Goal: Transaction & Acquisition: Purchase product/service

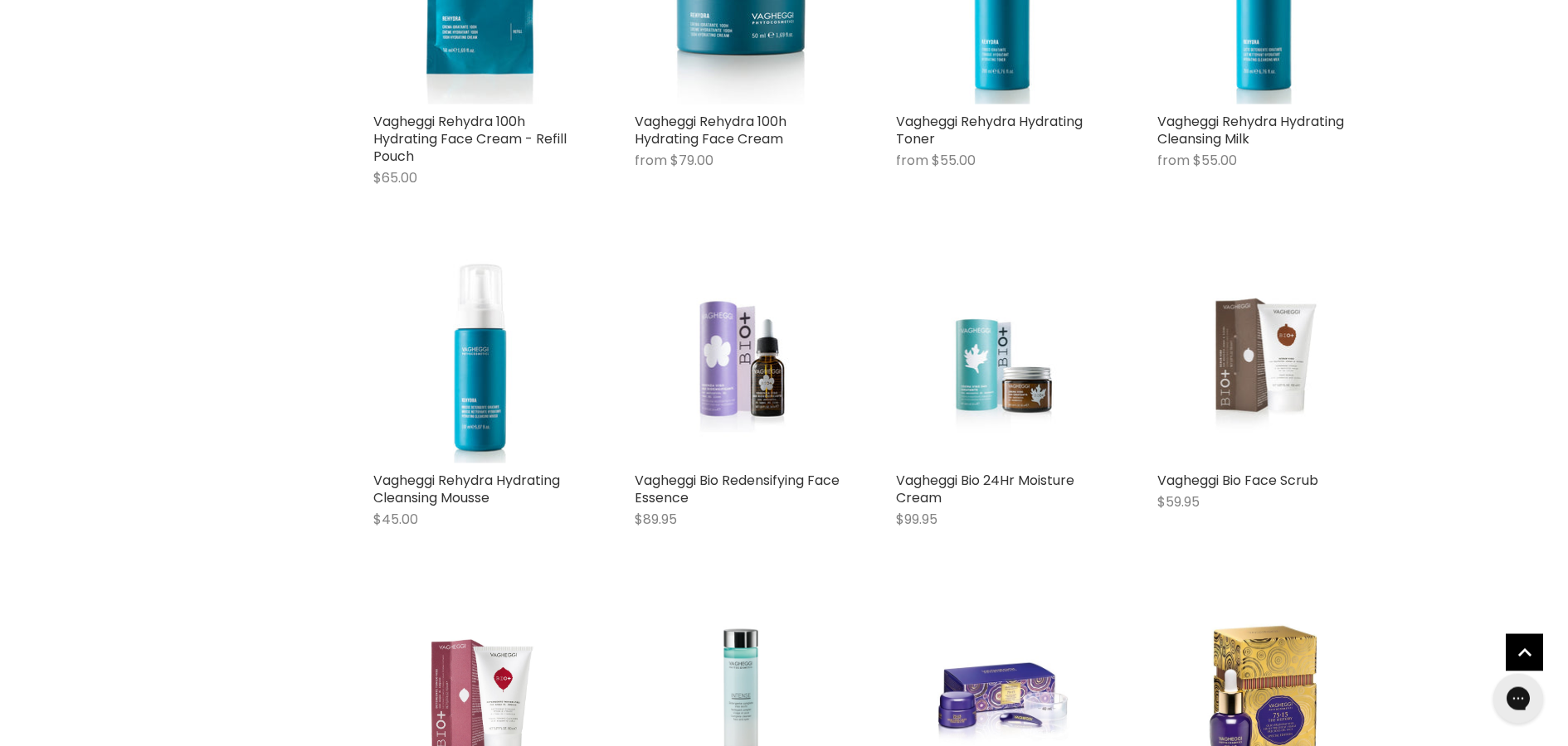
scroll to position [3891, 0]
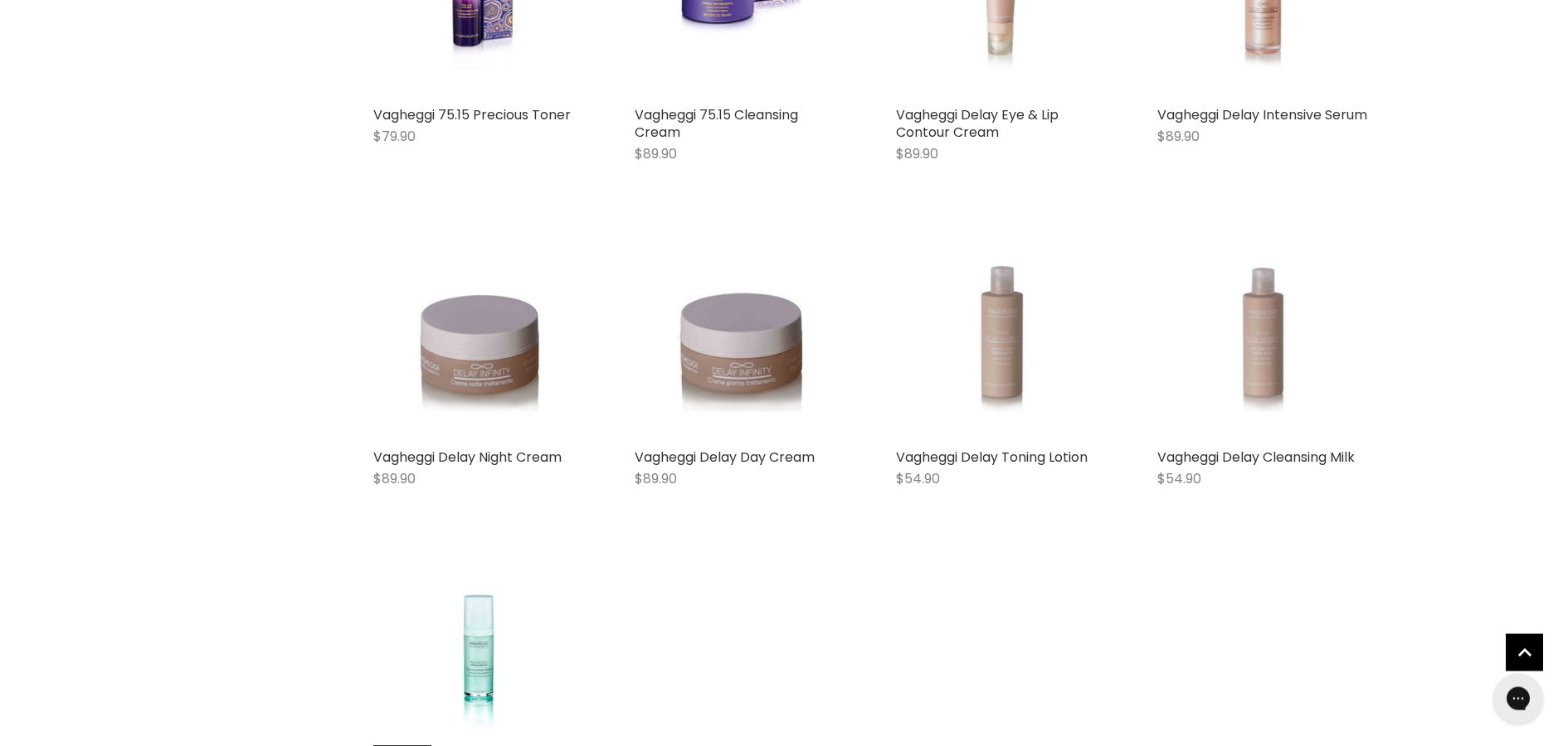
scroll to position [5160, 0]
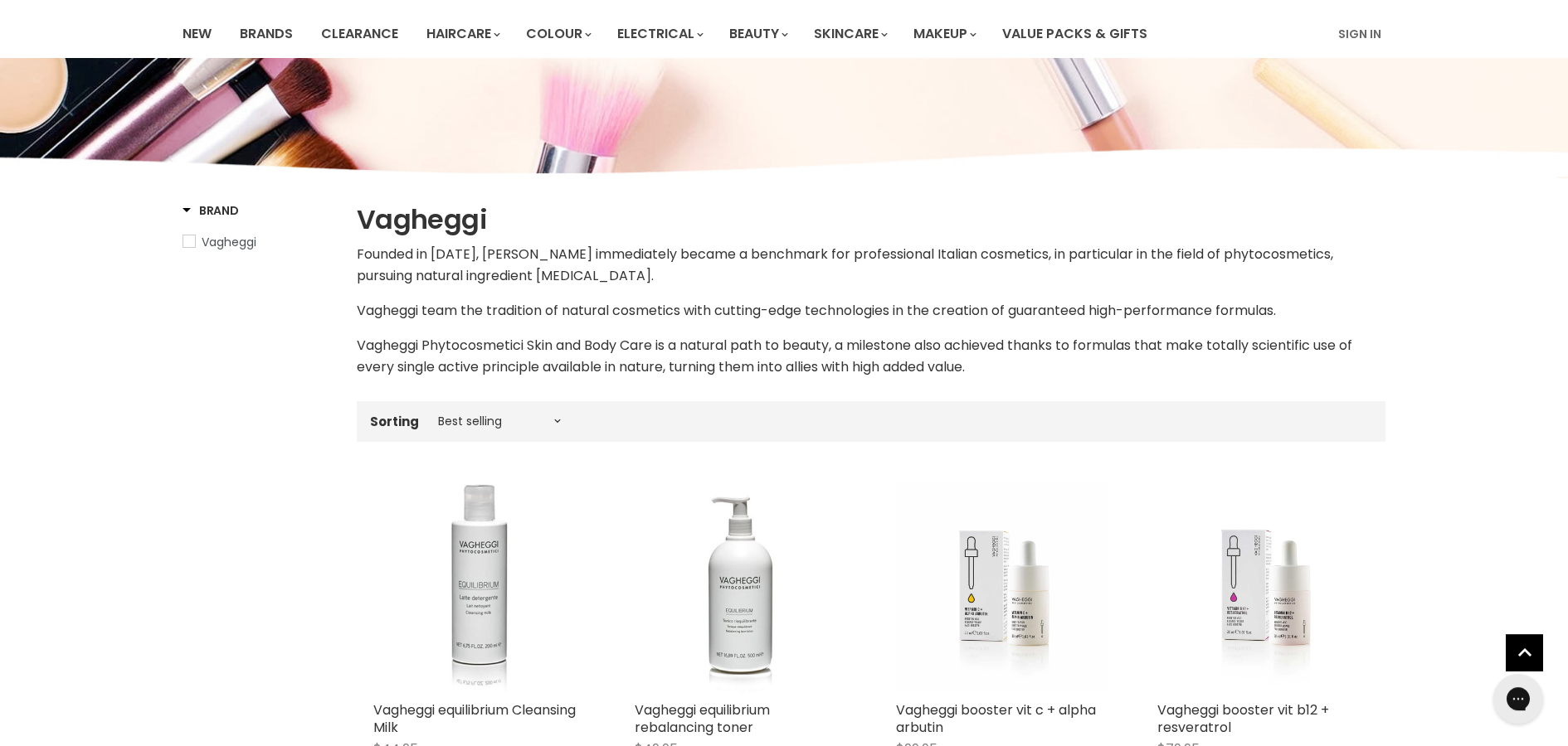
scroll to position [0, 0]
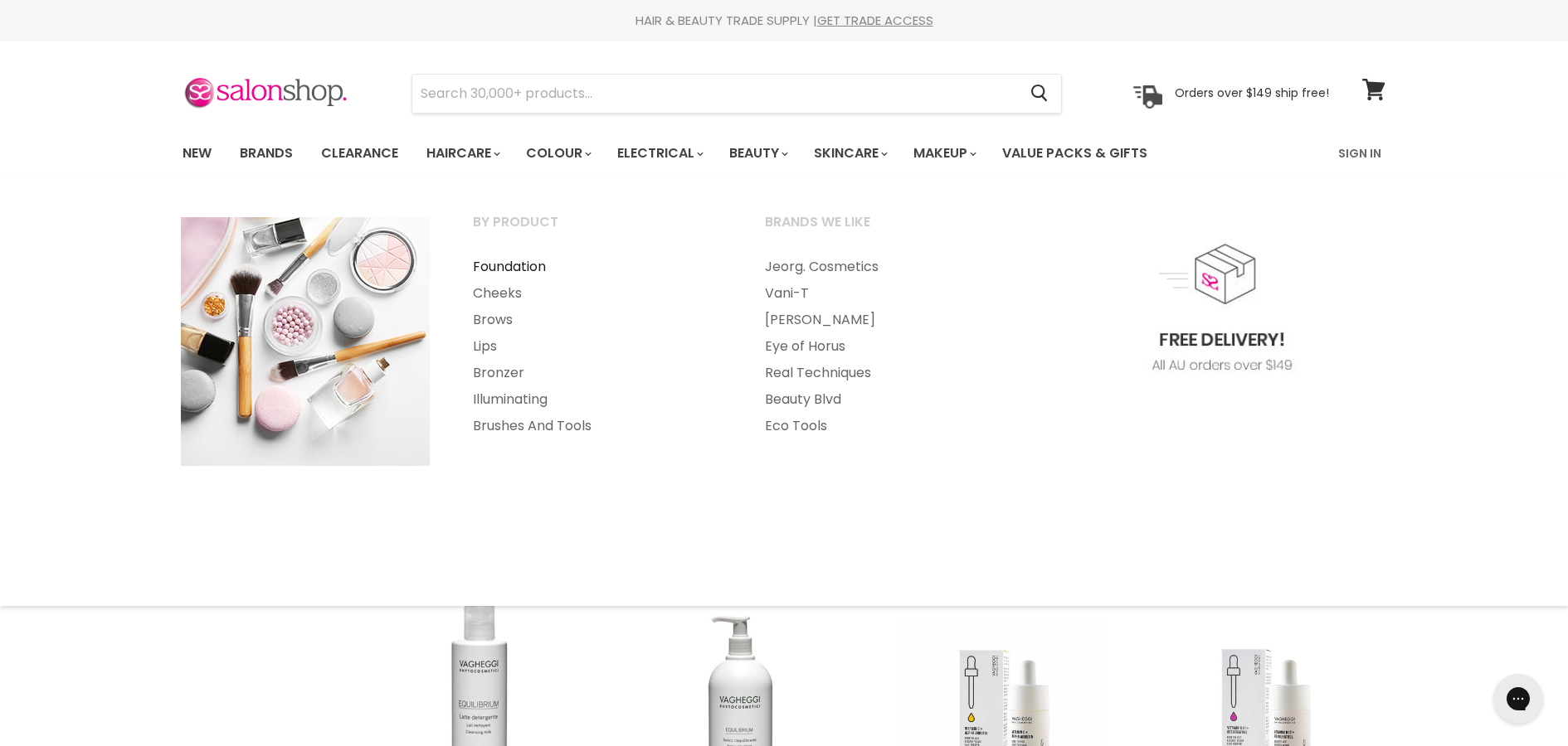
click at [532, 267] on link "Foundation" at bounding box center [596, 266] width 289 height 27
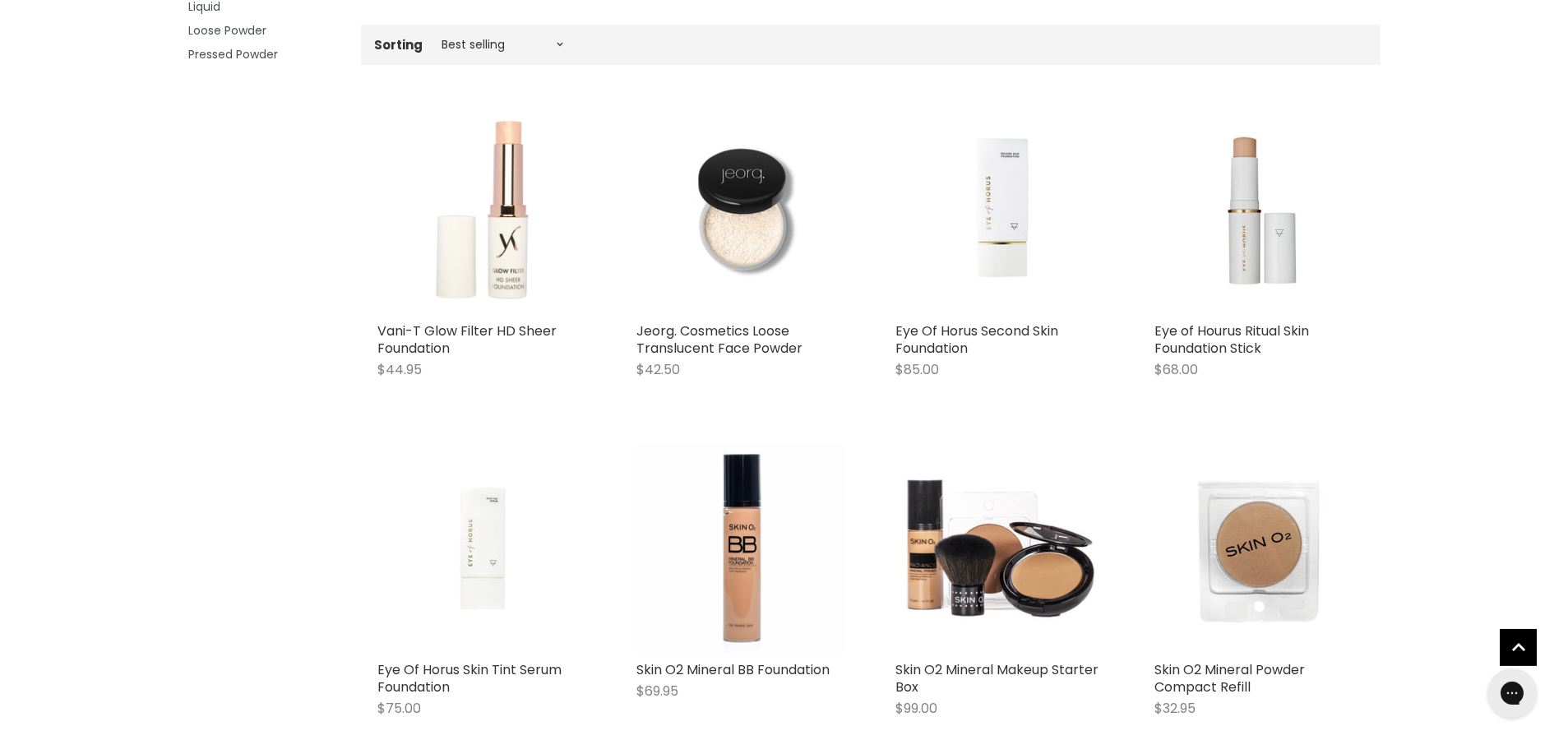
scroll to position [419, 0]
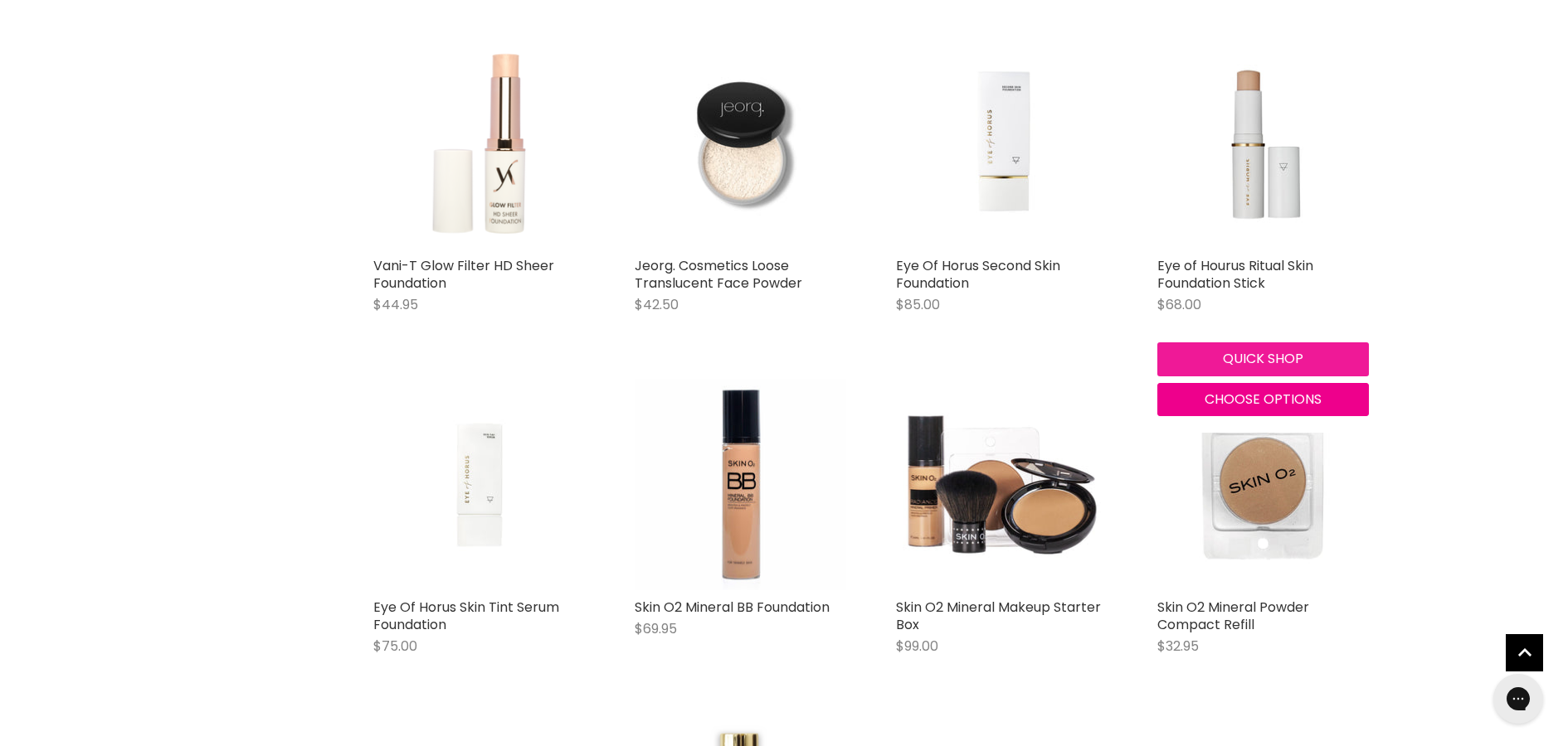
click at [1247, 356] on button "Quick shop" at bounding box center [1263, 359] width 211 height 33
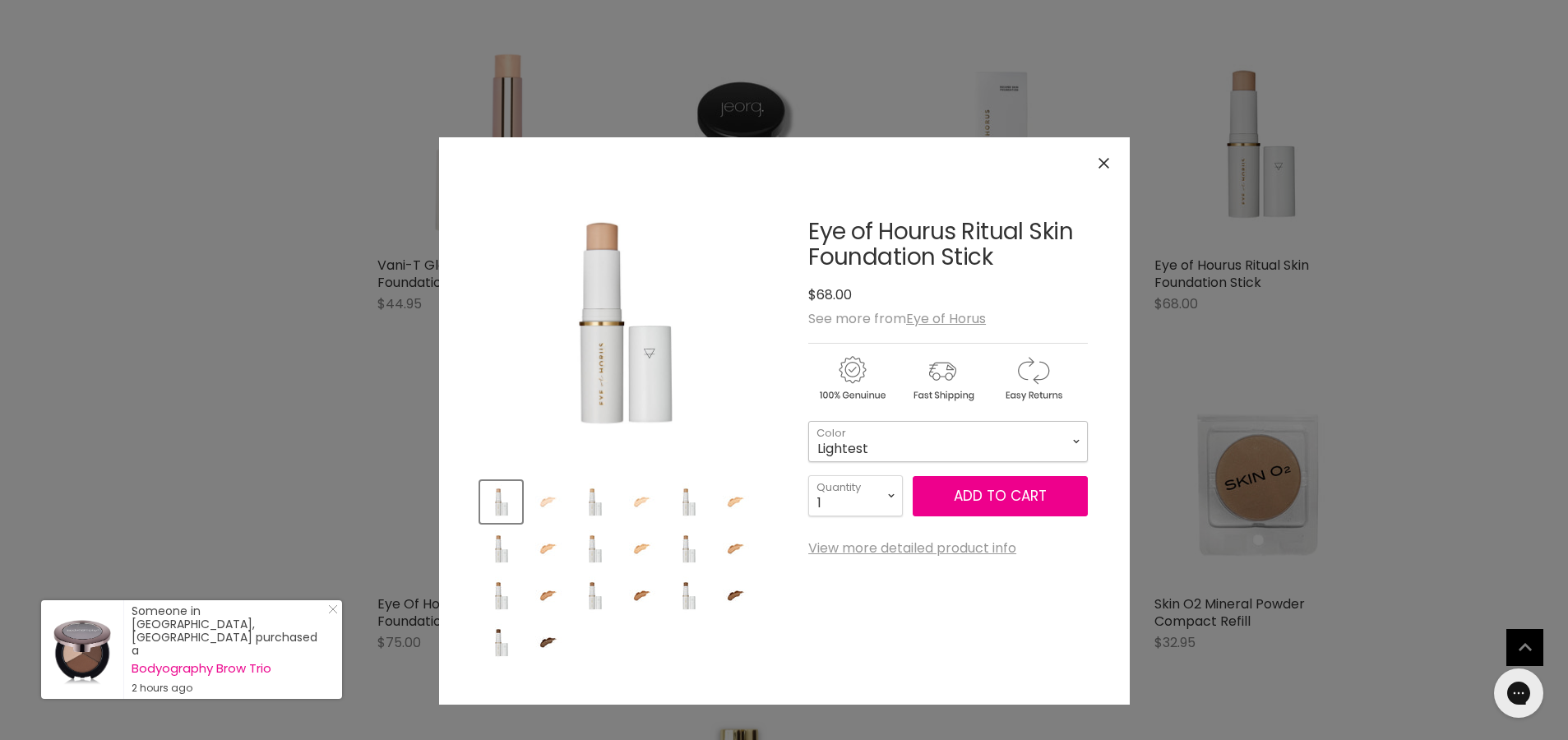
click at [808, 421] on select "Lightest Light Medium Warm Golden Dark Deep Tan Rich Deepest" at bounding box center [947, 441] width 280 height 41
click option "Light" at bounding box center [0, 0] width 0 height 0
select select "Light"
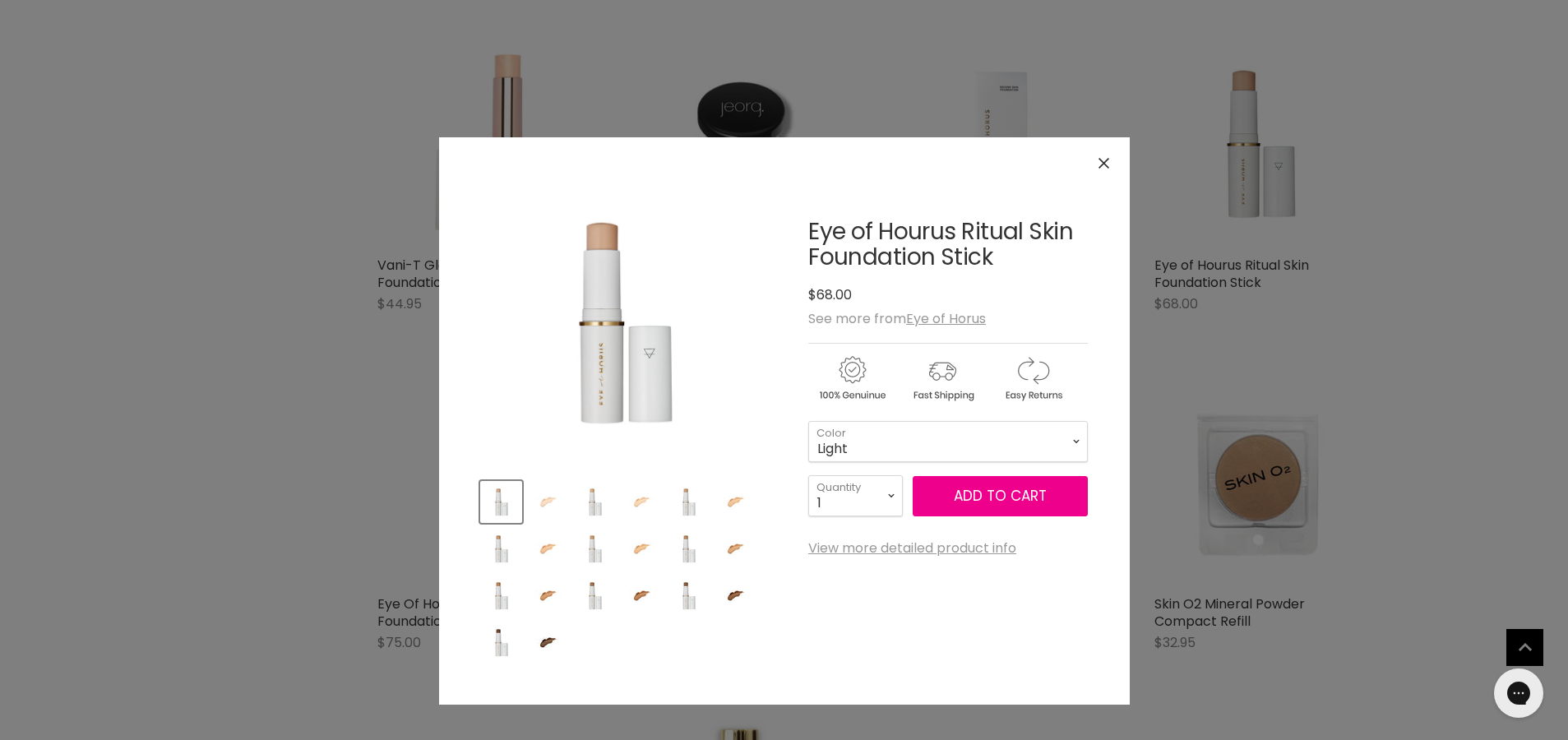
click at [652, 500] on img "Product thumbnails" at bounding box center [641, 501] width 38 height 38
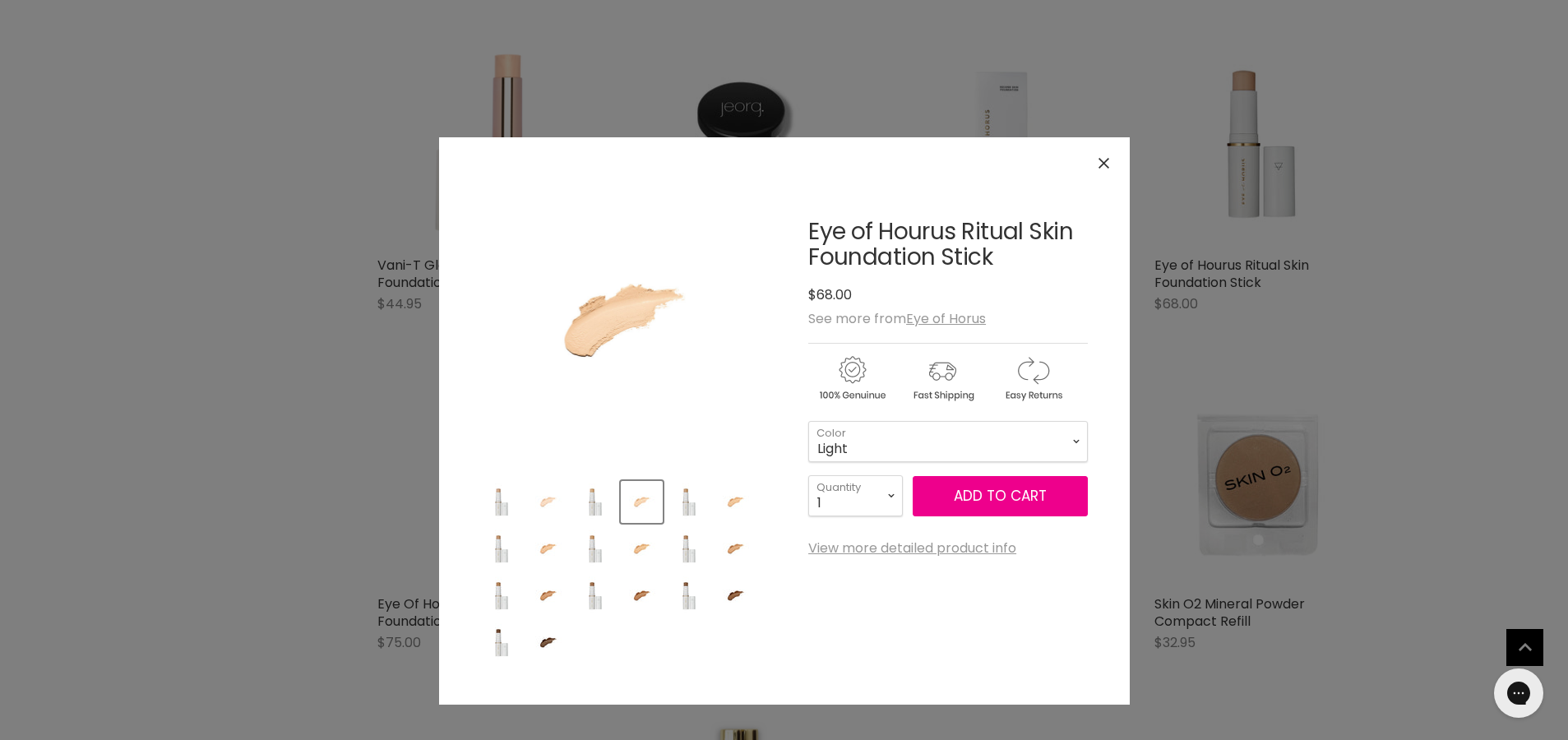
click at [548, 502] on img "Product thumbnails" at bounding box center [547, 501] width 38 height 38
click at [945, 556] on link "View more detailed product info" at bounding box center [911, 548] width 208 height 15
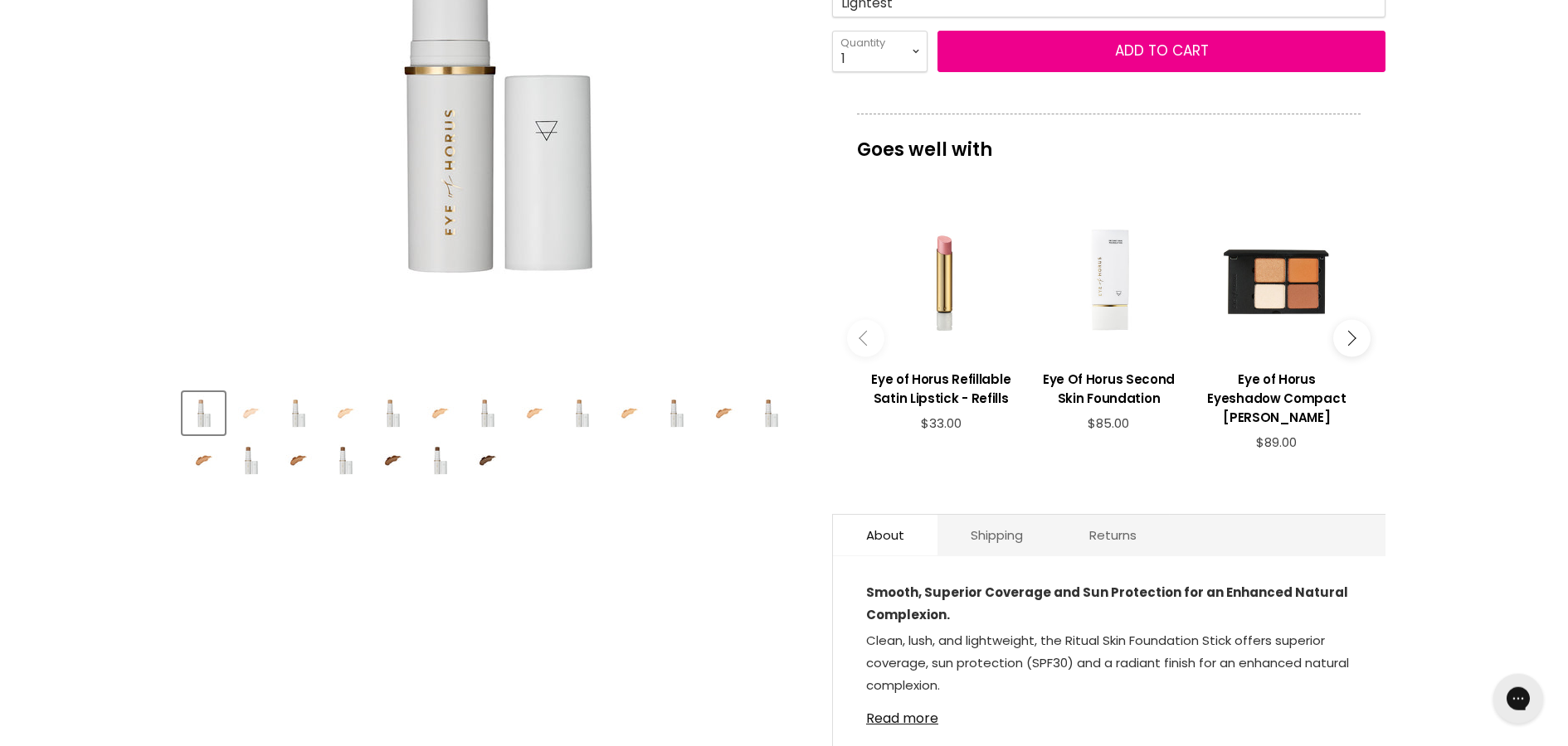
scroll to position [423, 0]
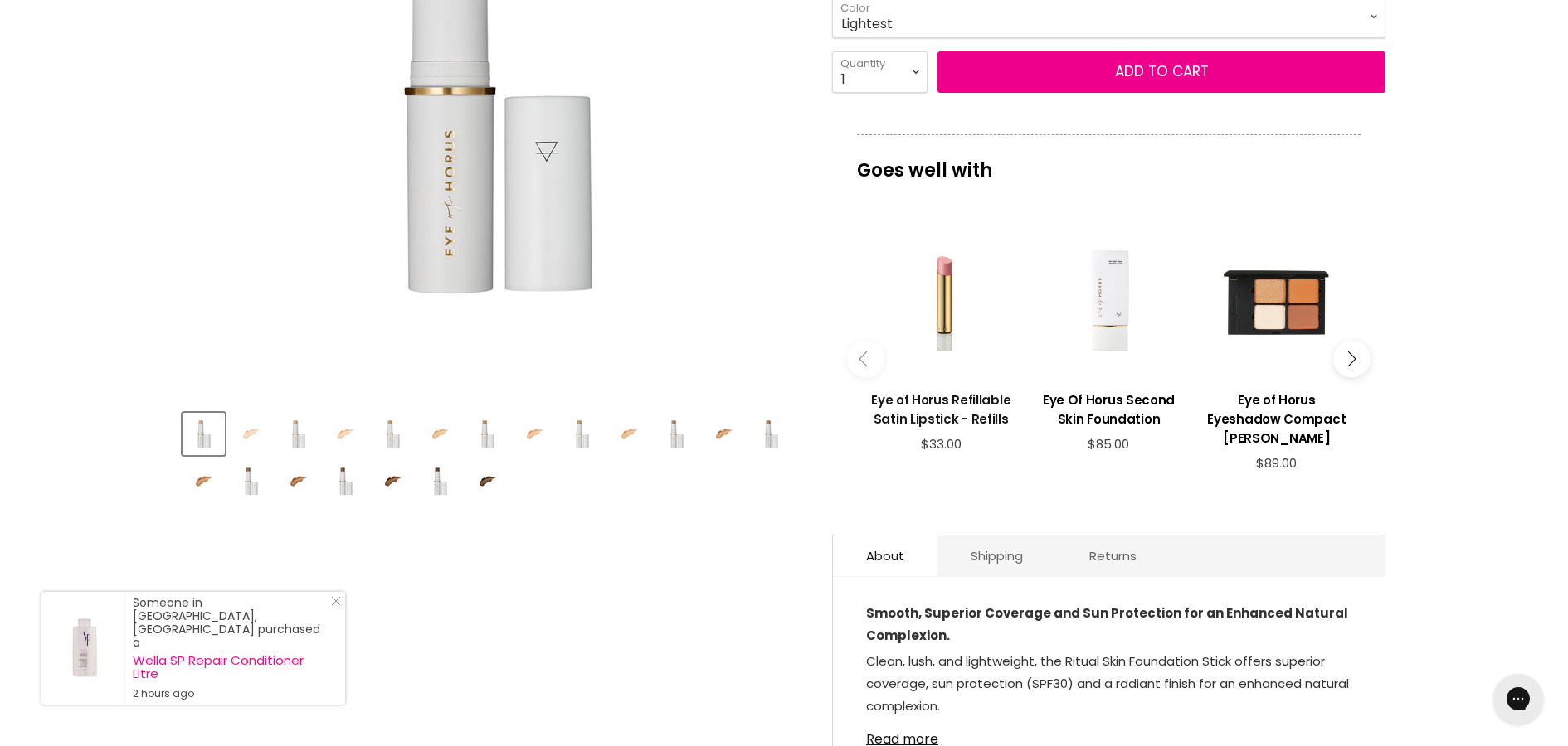
click at [980, 408] on h3 "Eye of Horus Refillable Satin Lipstick - Refills" at bounding box center [941, 410] width 151 height 38
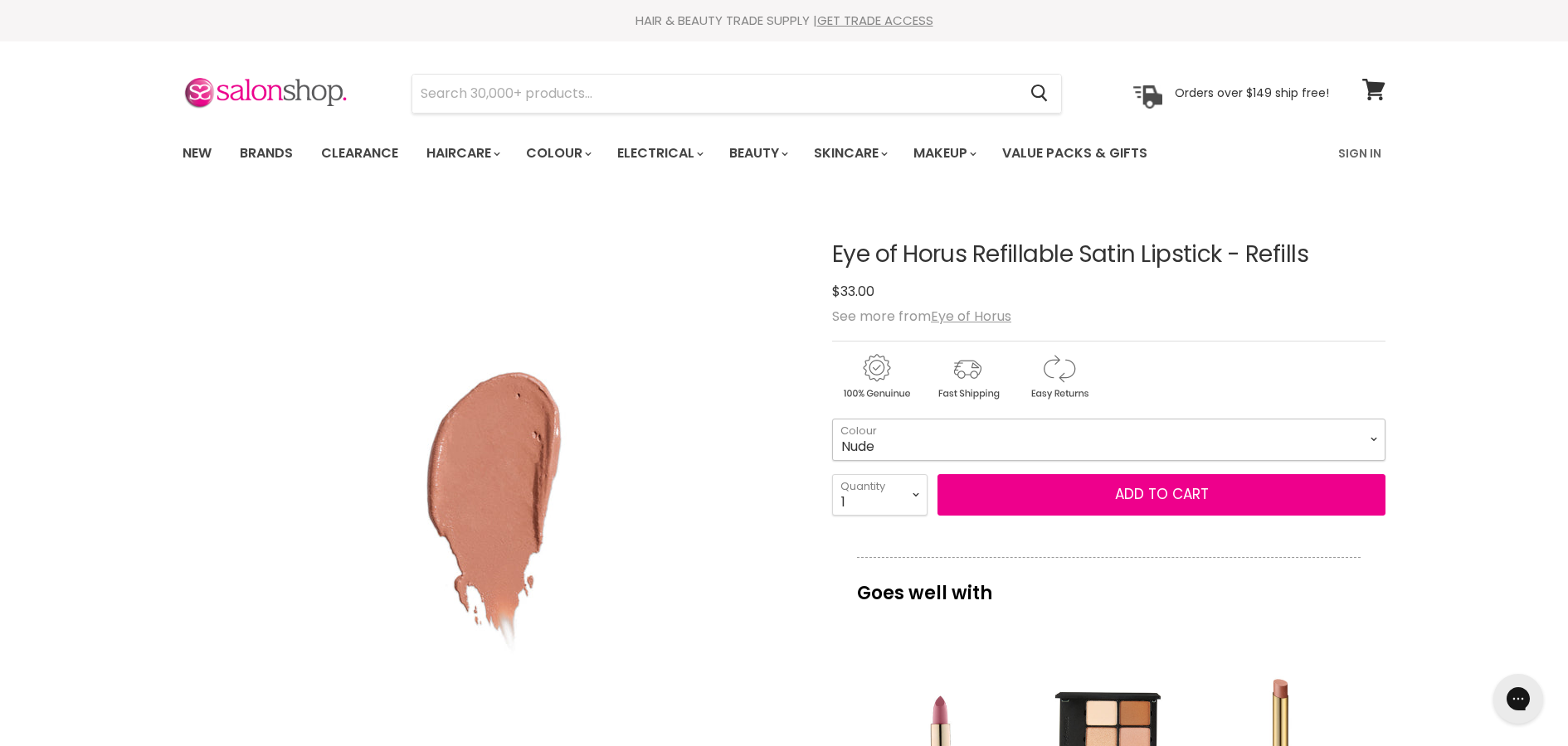
click at [832, 419] on select "Nude Dusk Ochre Pink Honey" at bounding box center [1108, 440] width 553 height 41
click option "Dusk" at bounding box center [0, 0] width 0 height 0
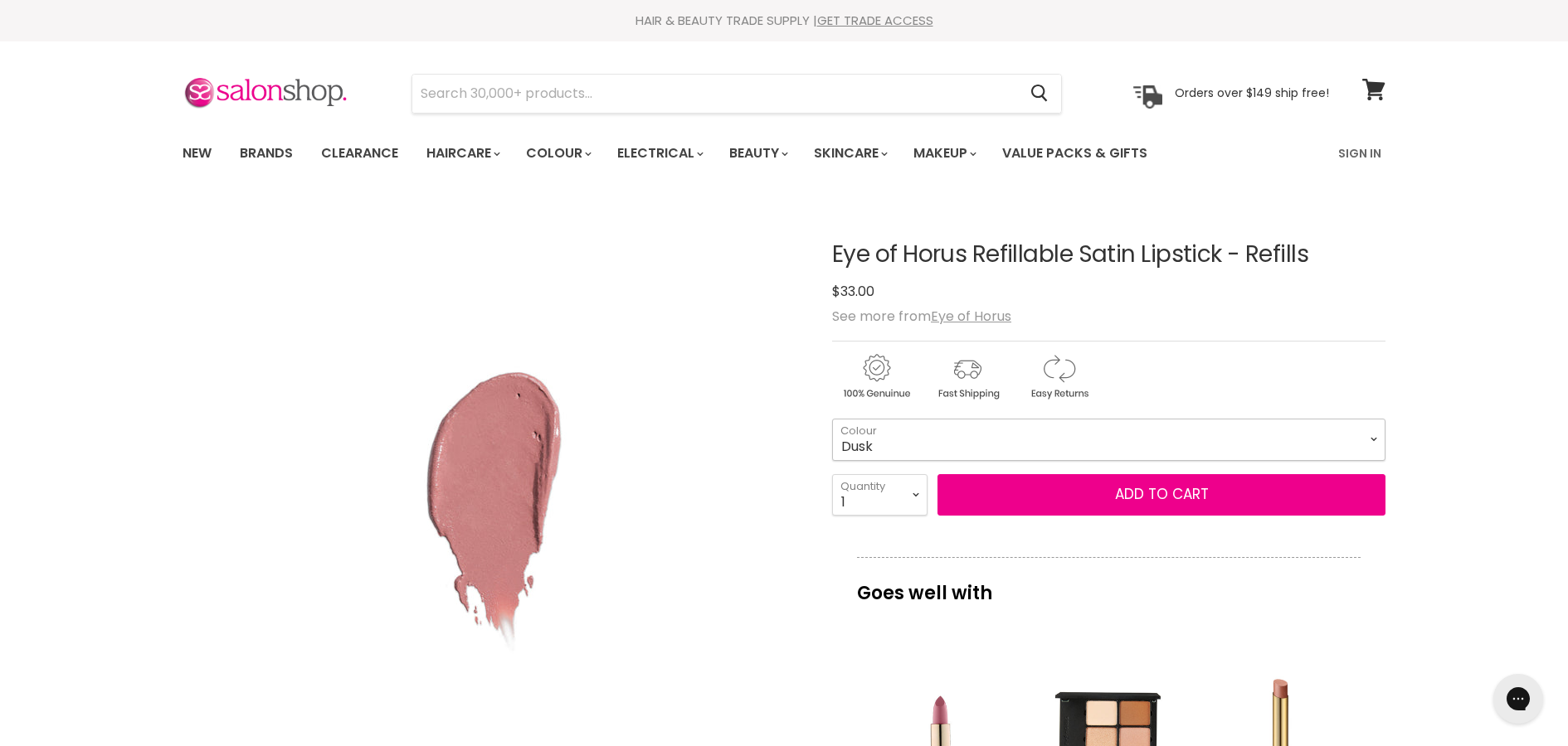
click at [832, 419] on select "Nude Dusk Ochre Pink Honey" at bounding box center [1108, 440] width 553 height 41
click option "Pink" at bounding box center [0, 0] width 0 height 0
select select "Pink"
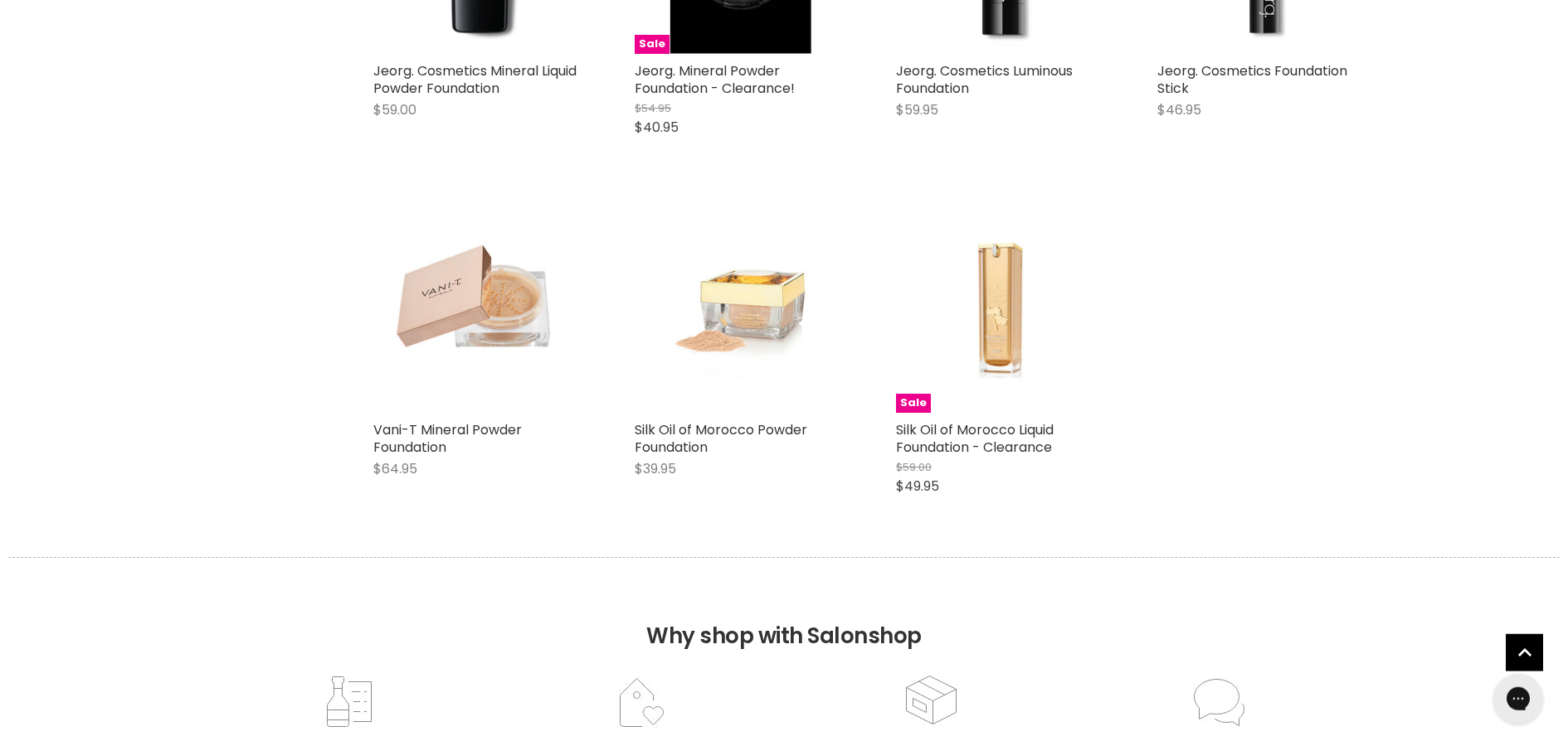
scroll to position [2388, 0]
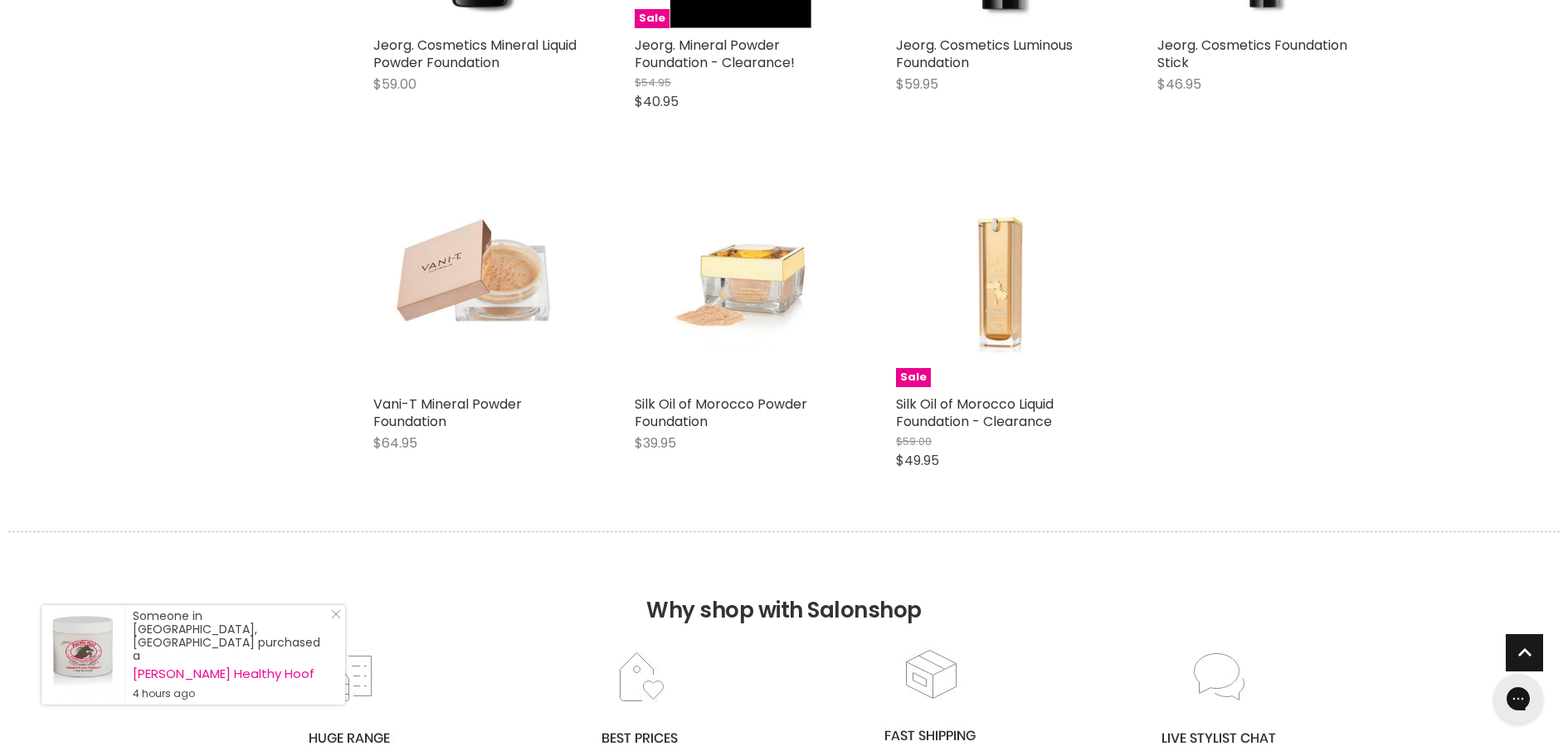
click at [1523, 648] on span "Back to top" at bounding box center [1524, 656] width 37 height 43
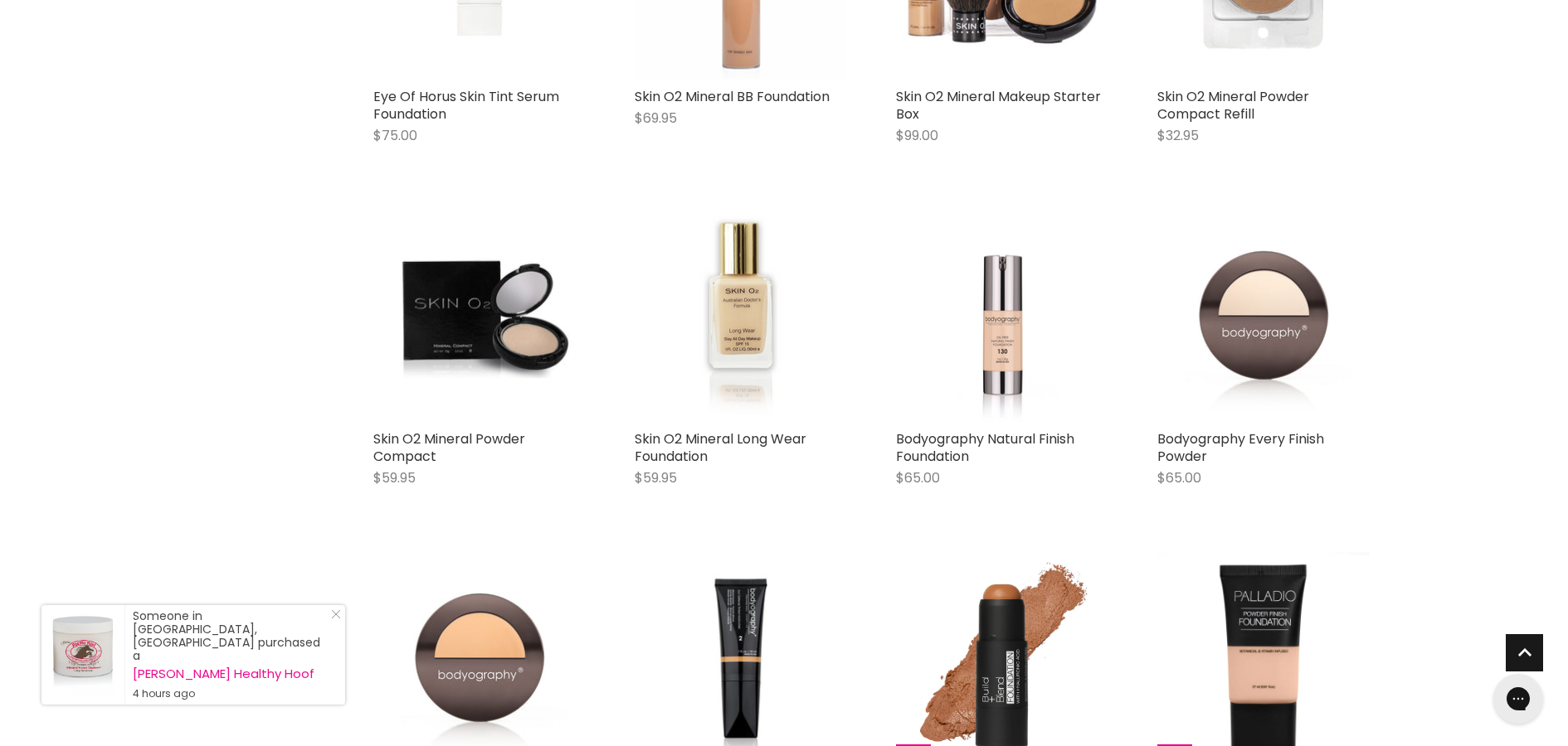
scroll to position [0, 0]
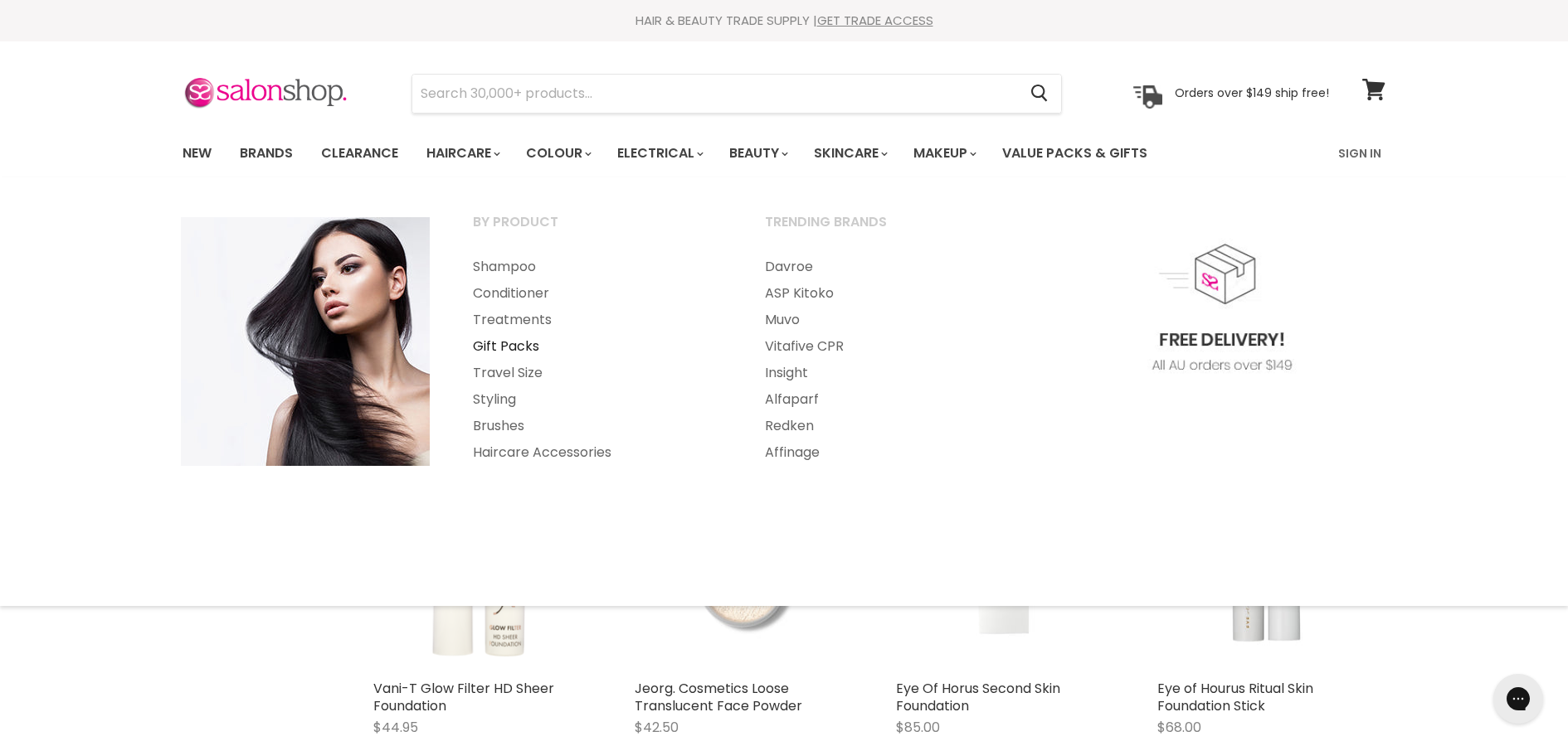
click at [520, 348] on link "Gift Packs" at bounding box center [596, 347] width 289 height 27
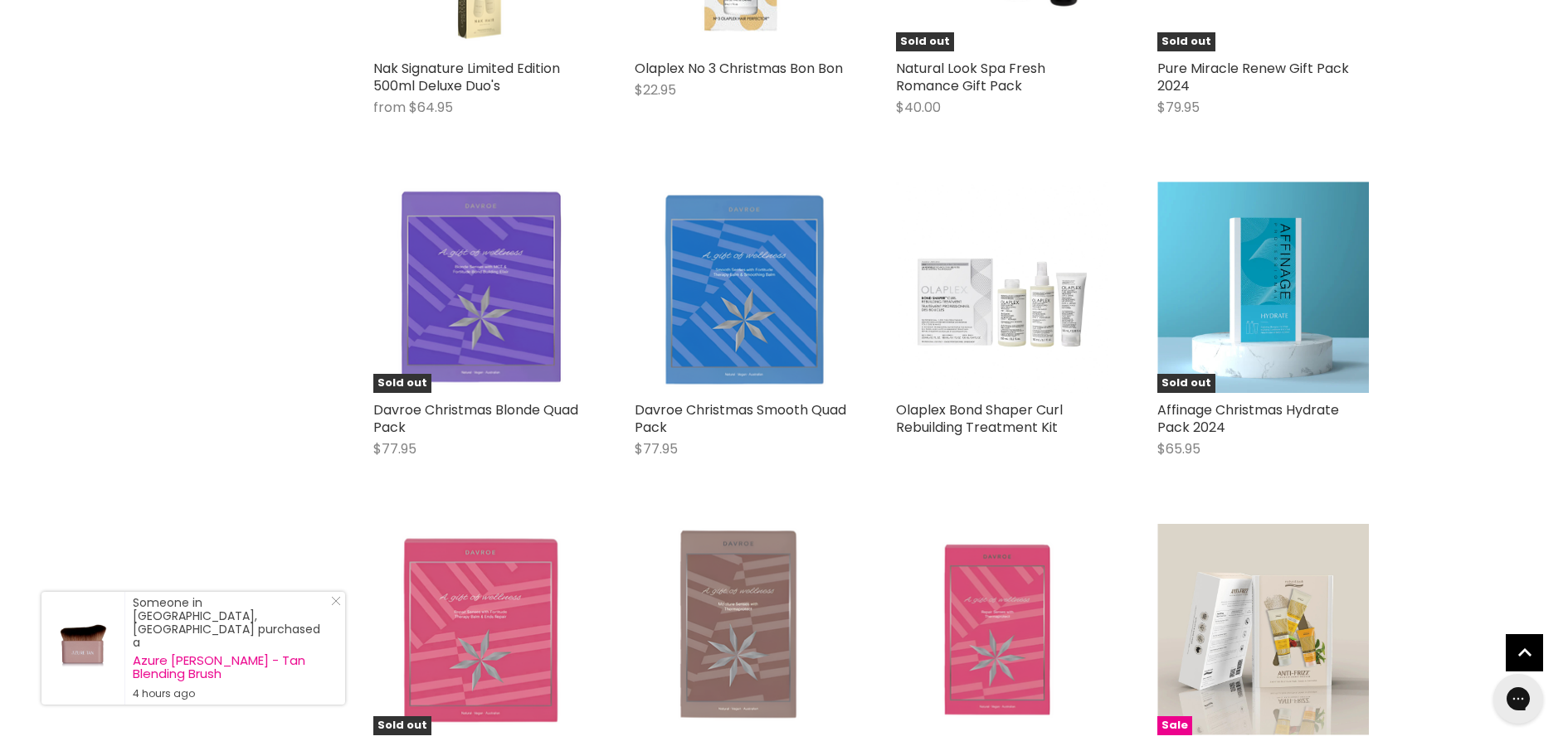
scroll to position [2284, 0]
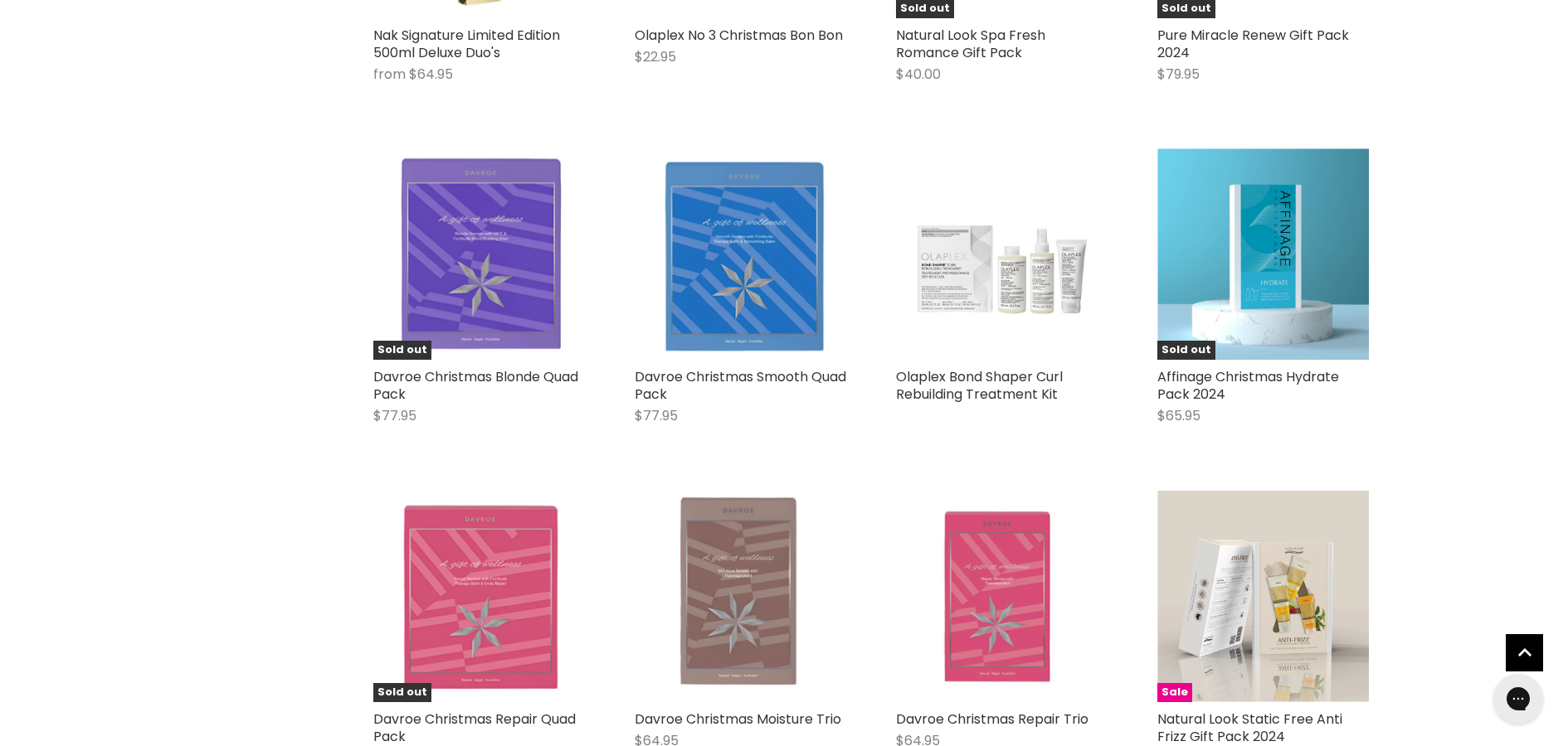
click at [1525, 654] on div "By Products Dryers Hot Air Brush Straighteners Waver Home Gift Packs Gift Packs…" at bounding box center [784, 77] width 1568 height 4321
click at [1525, 653] on div "By Products Dryers Hot Air Brush Straighteners Waver Home Gift Packs Gift Packs…" at bounding box center [784, 77] width 1568 height 4321
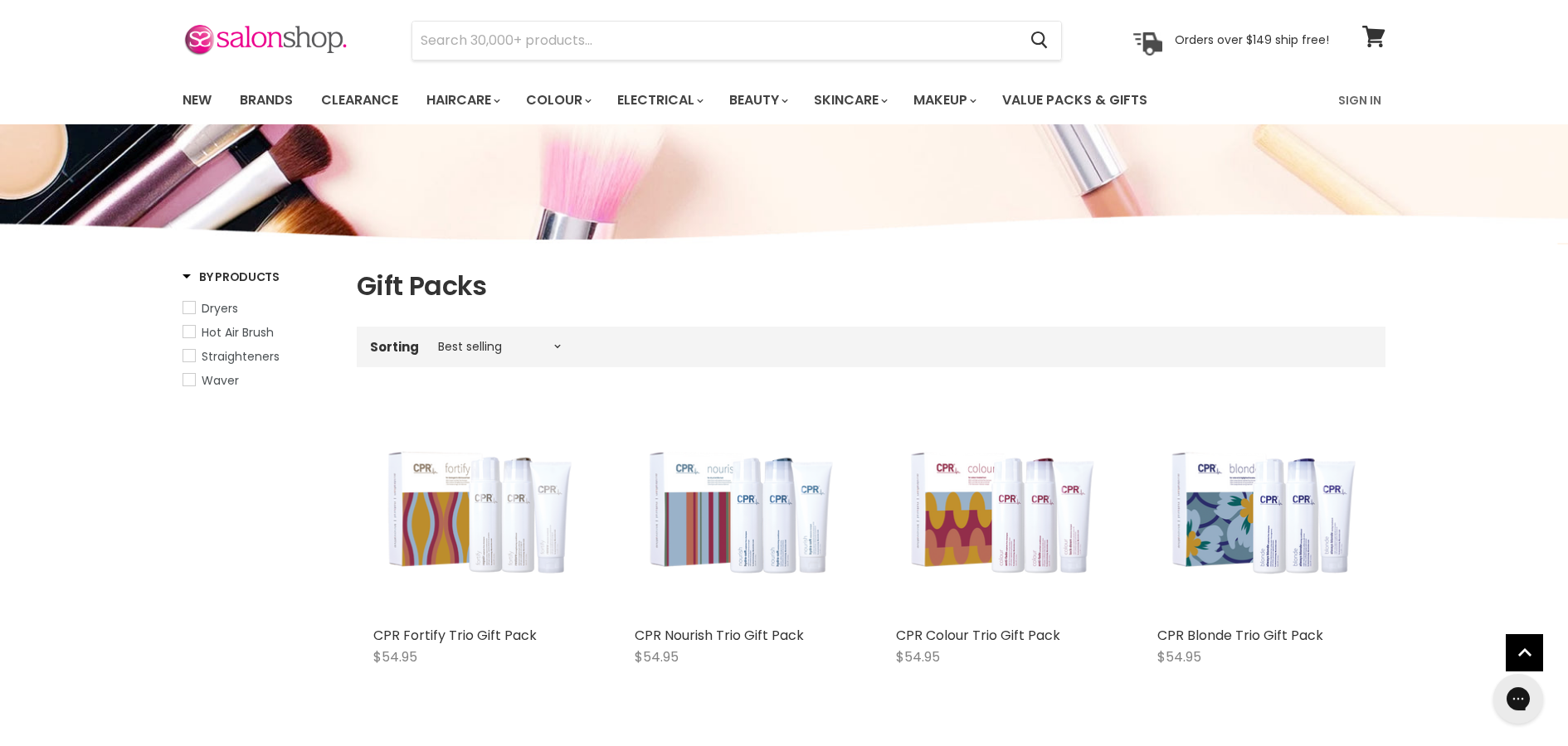
scroll to position [0, 0]
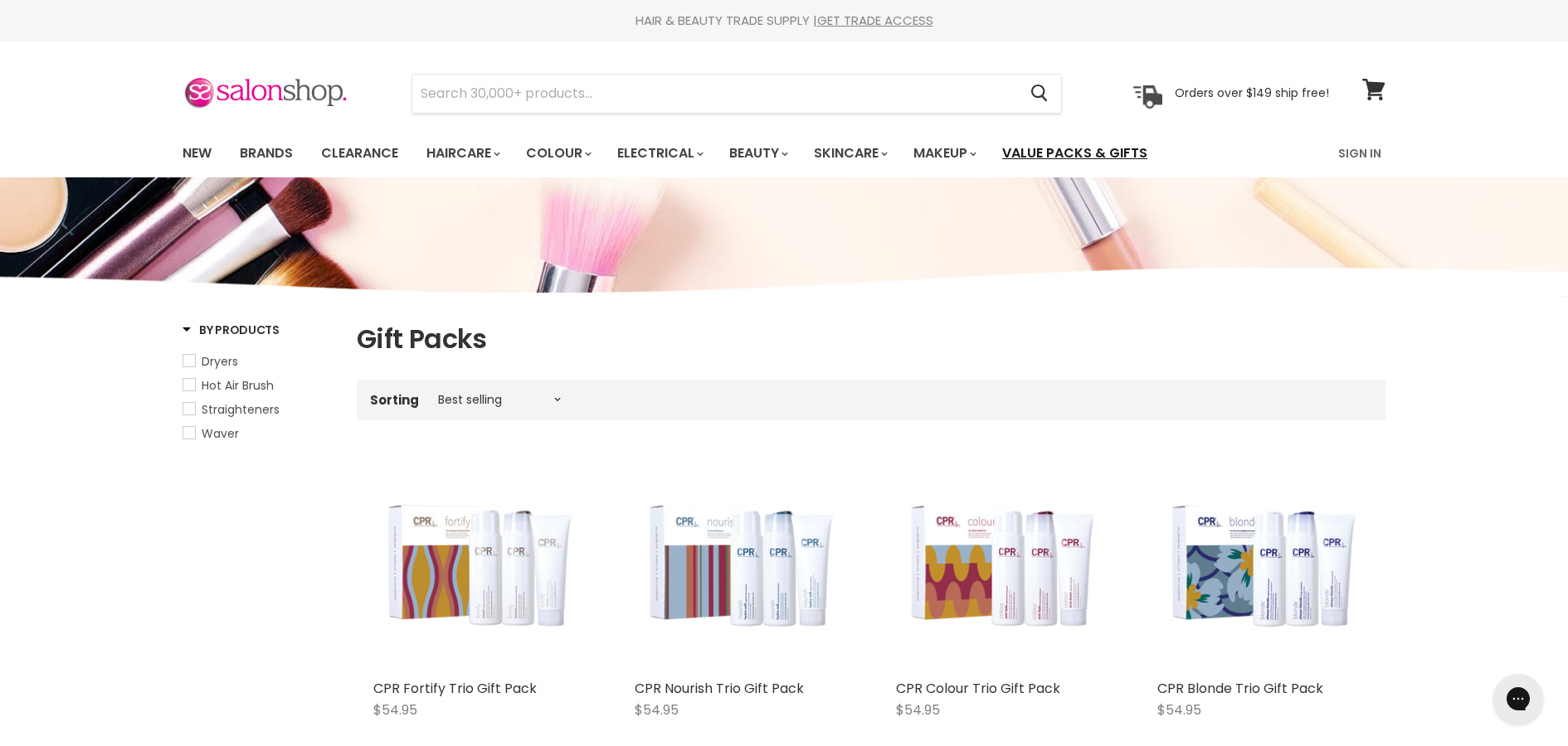
click at [1067, 150] on link "Value Packs & Gifts" at bounding box center [1074, 154] width 170 height 34
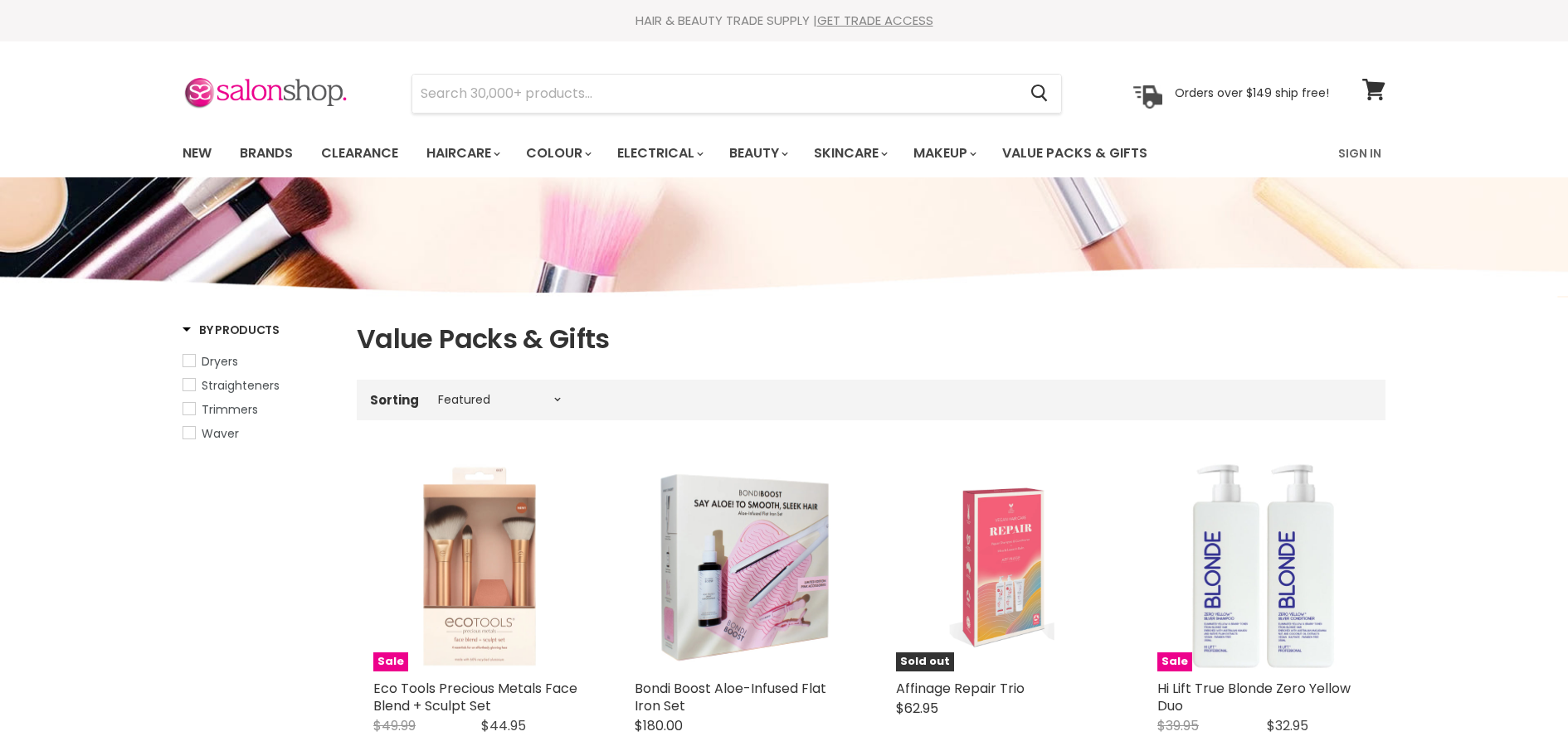
select select "manual"
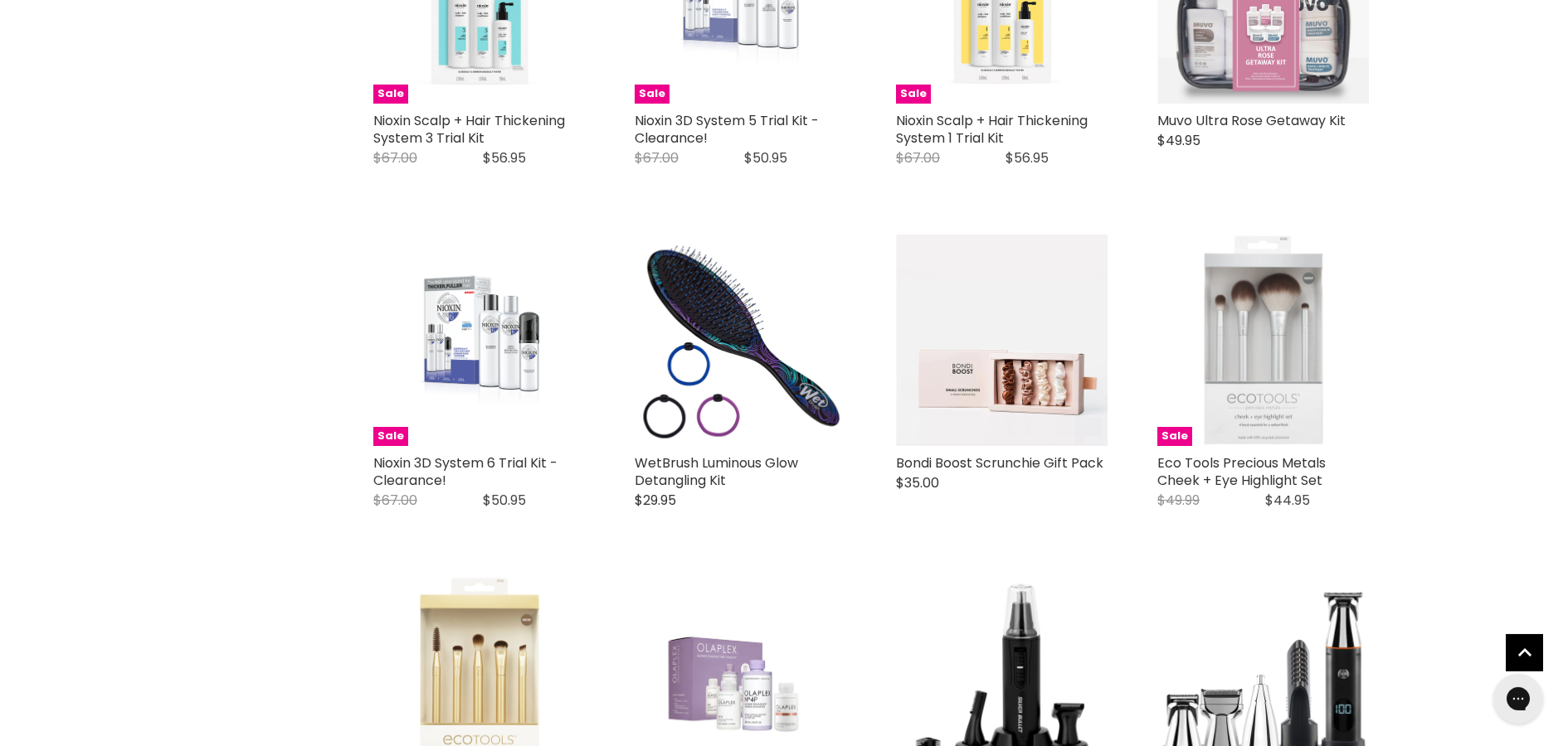
scroll to position [2030, 0]
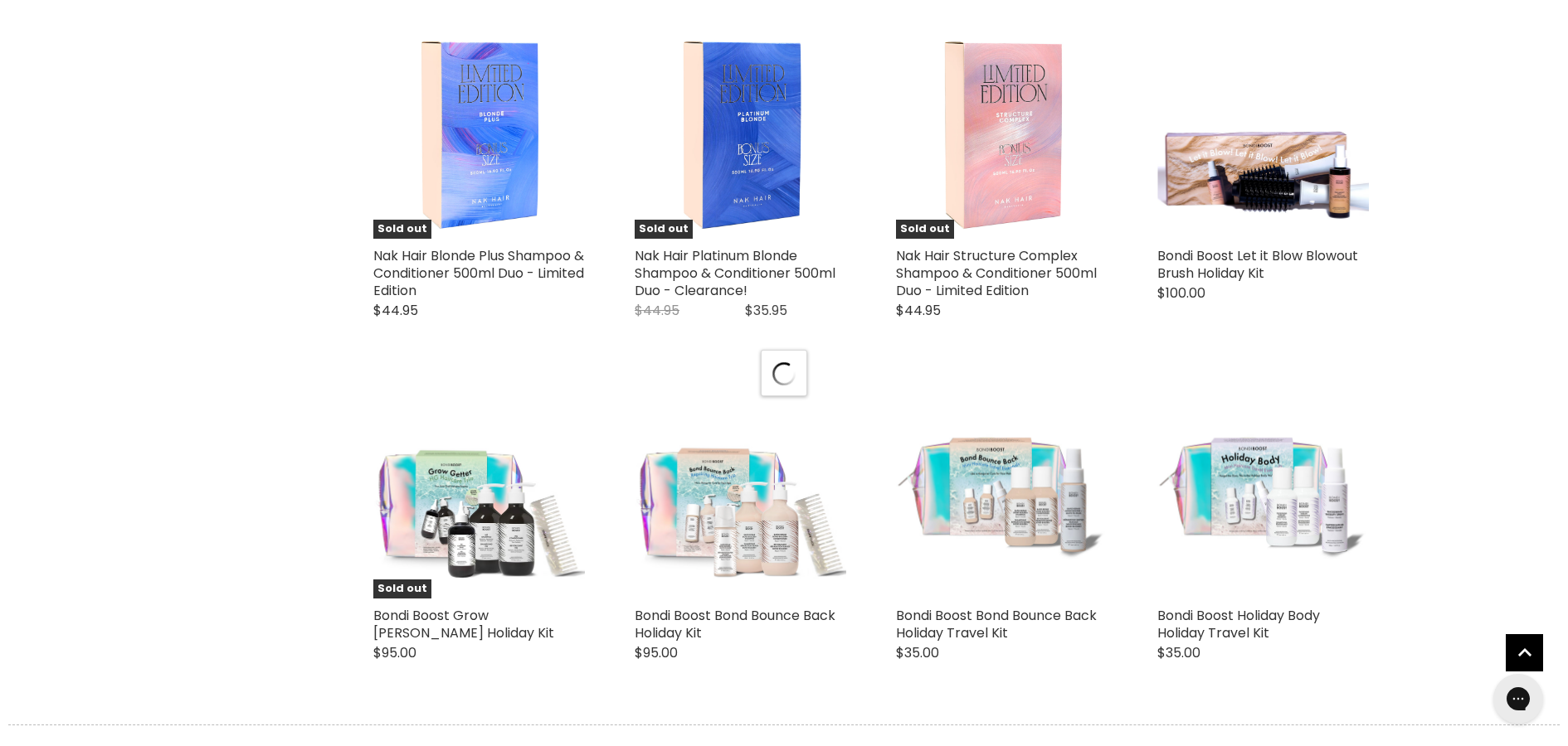
scroll to position [4314, 0]
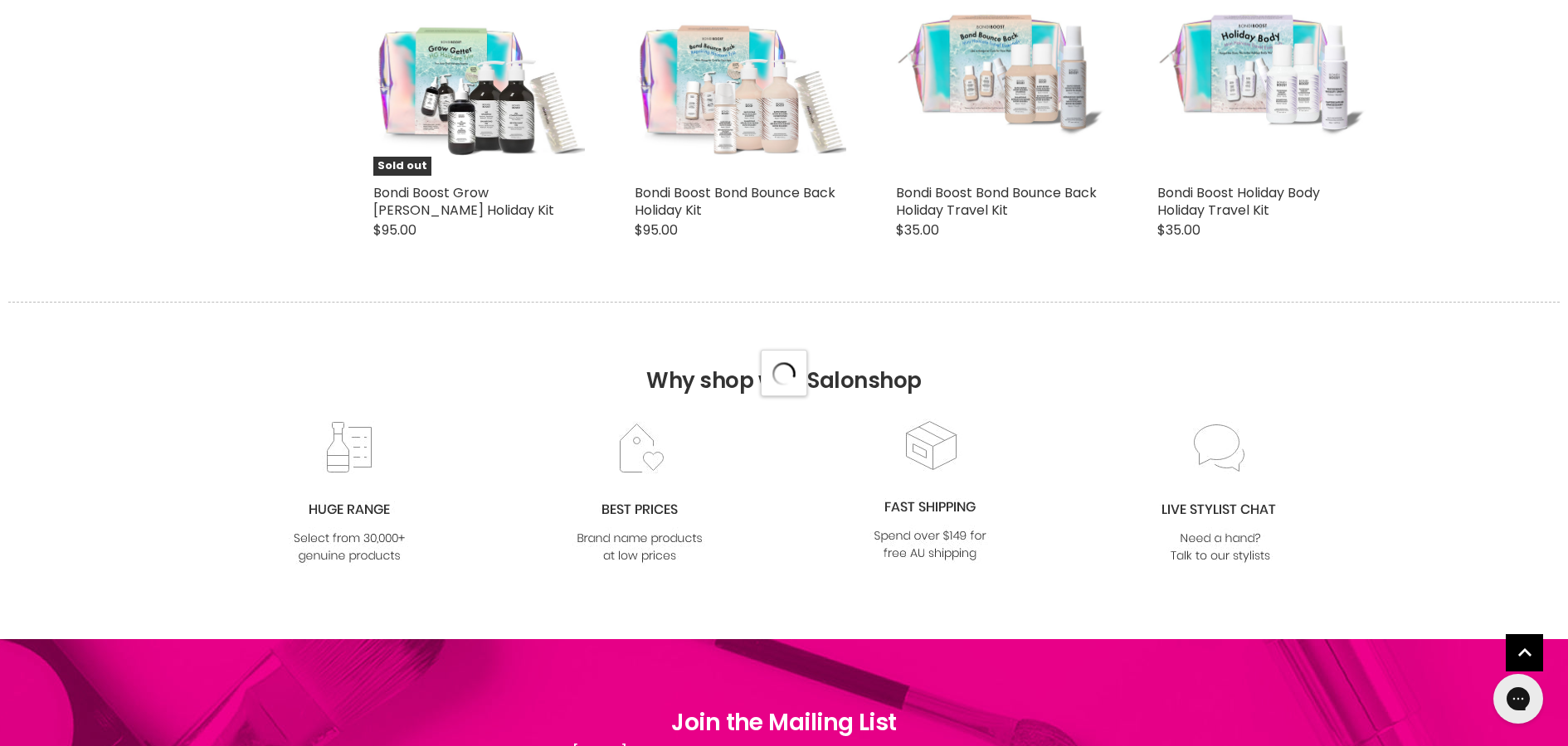
select select "manual"
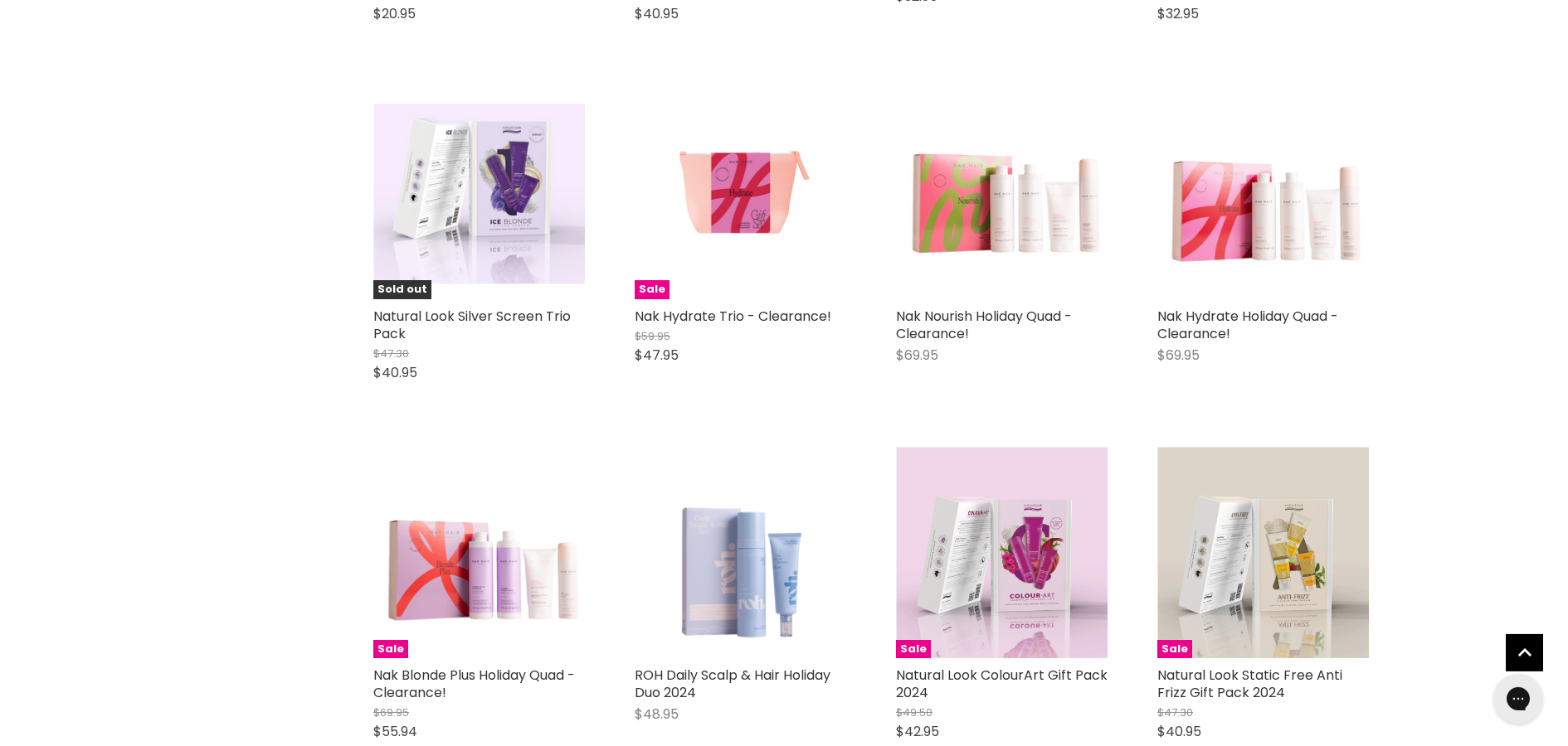
scroll to position [5329, 0]
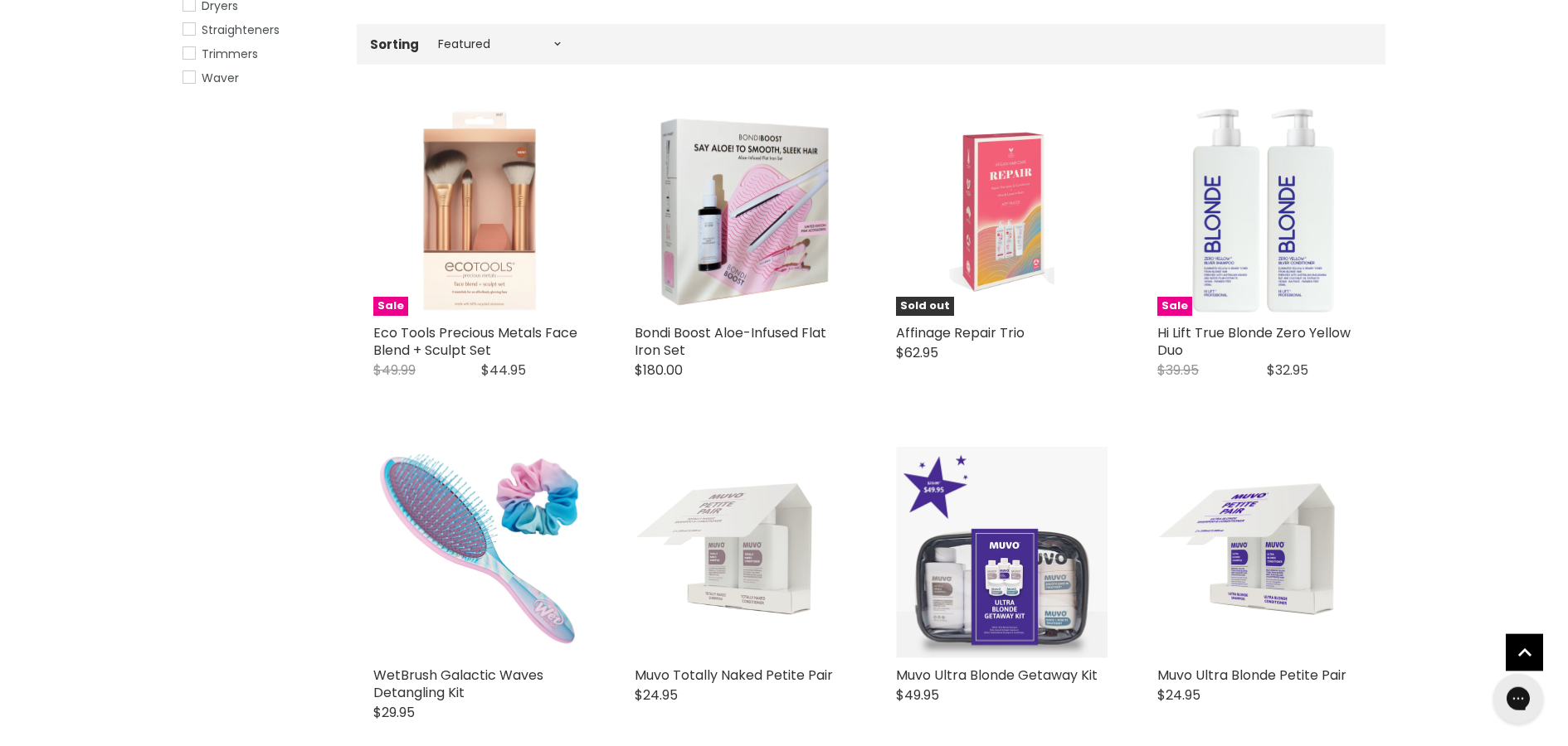
scroll to position [0, 0]
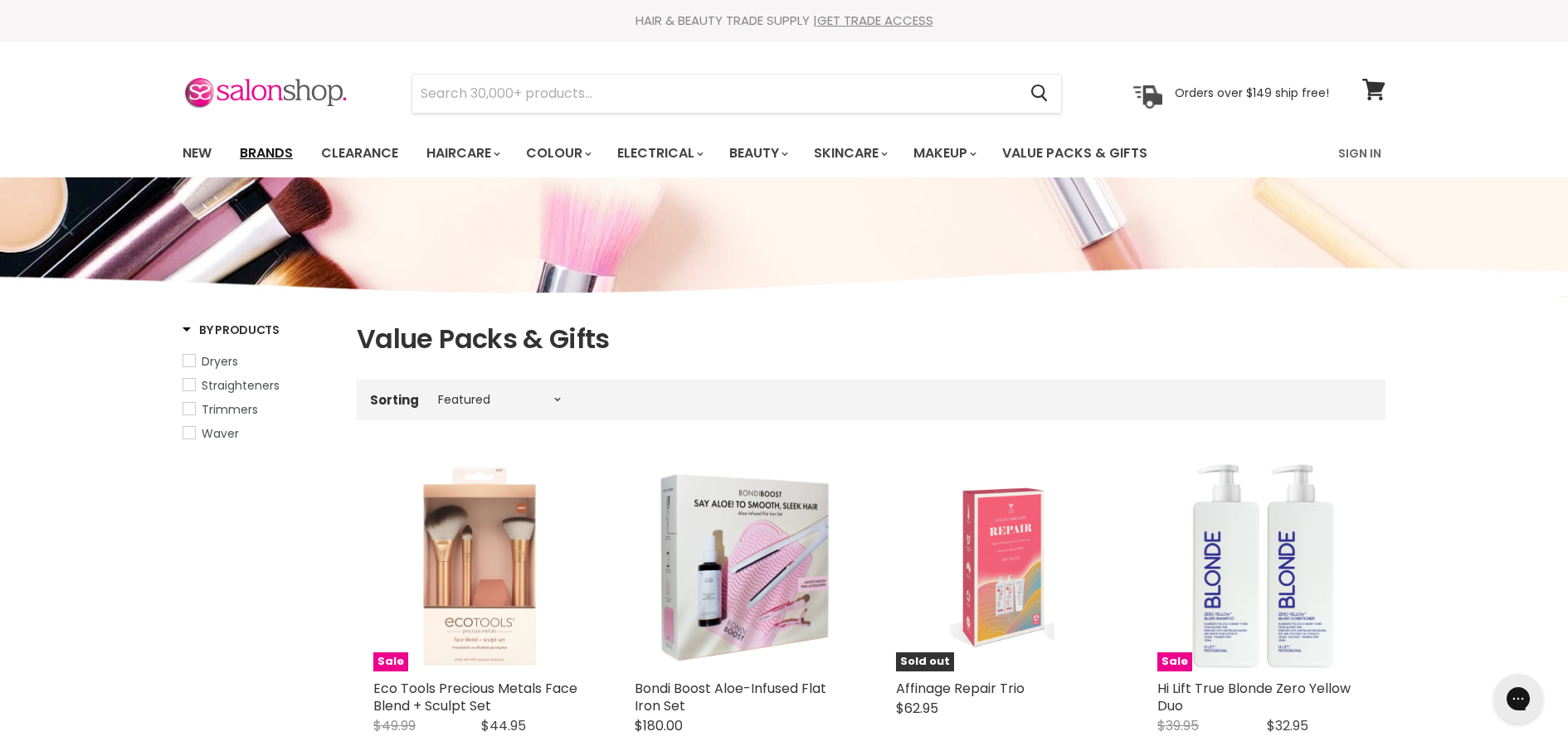
click at [270, 152] on link "Brands" at bounding box center [266, 154] width 78 height 34
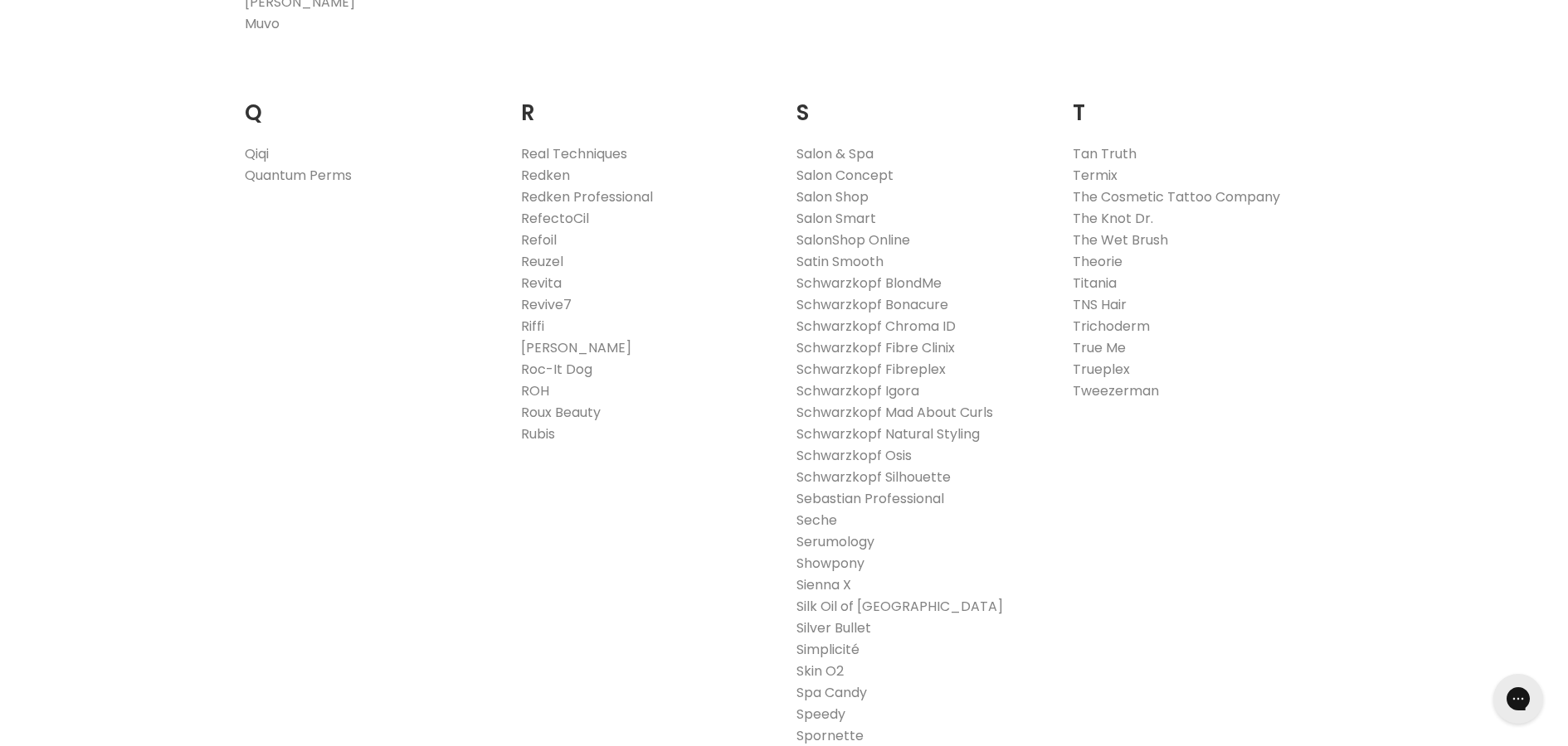
scroll to position [2961, 0]
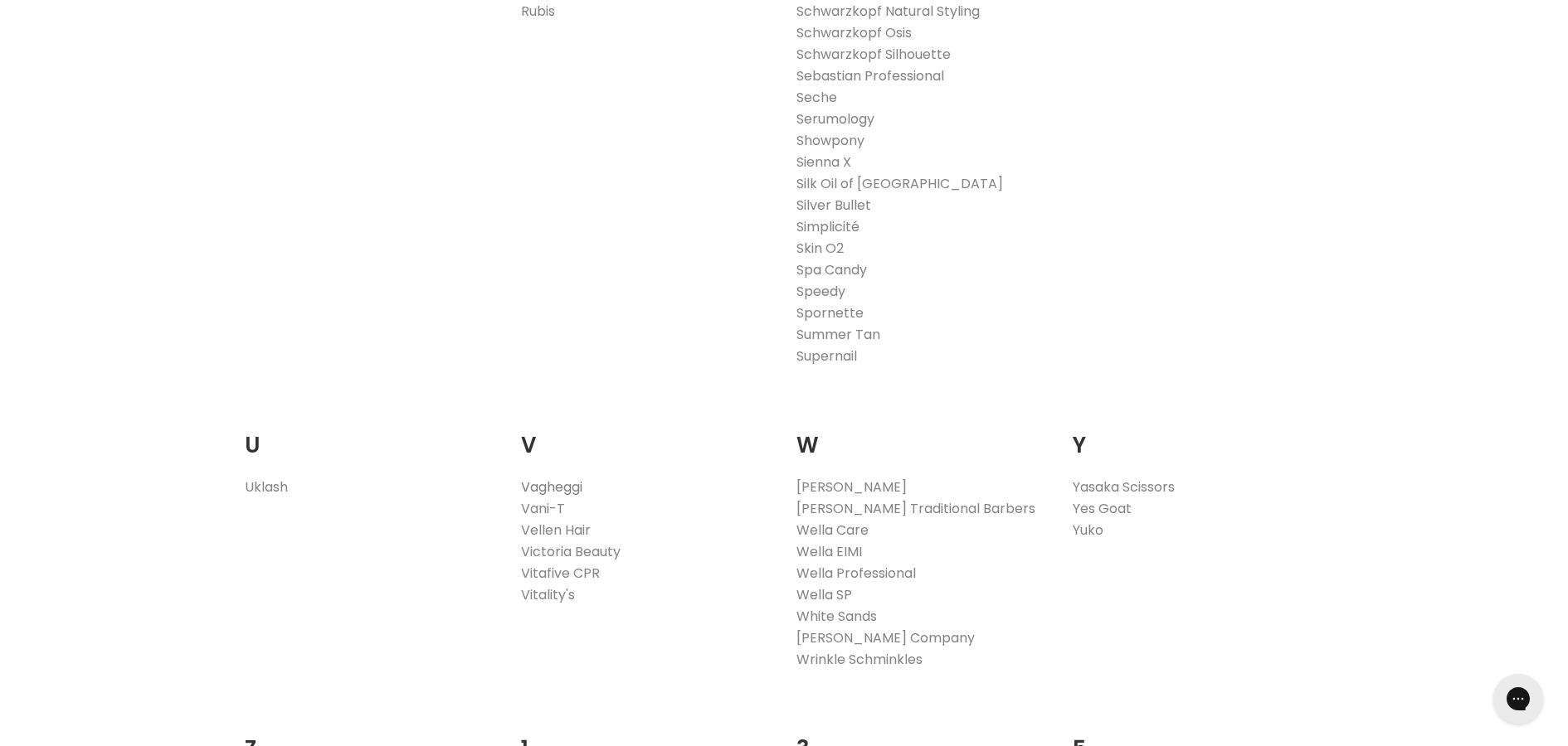
click at [556, 486] on link "Vagheggi" at bounding box center [551, 487] width 61 height 19
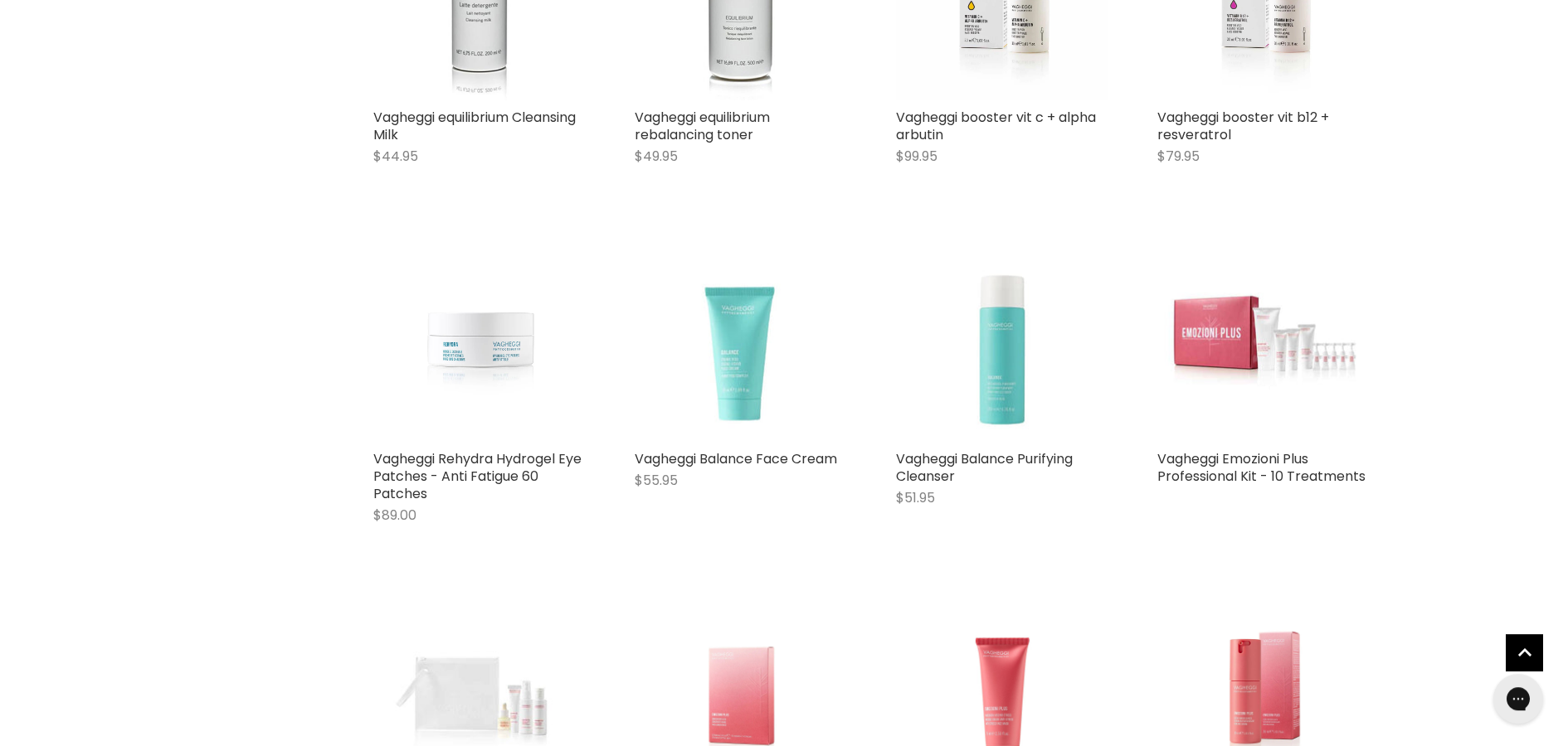
scroll to position [846, 0]
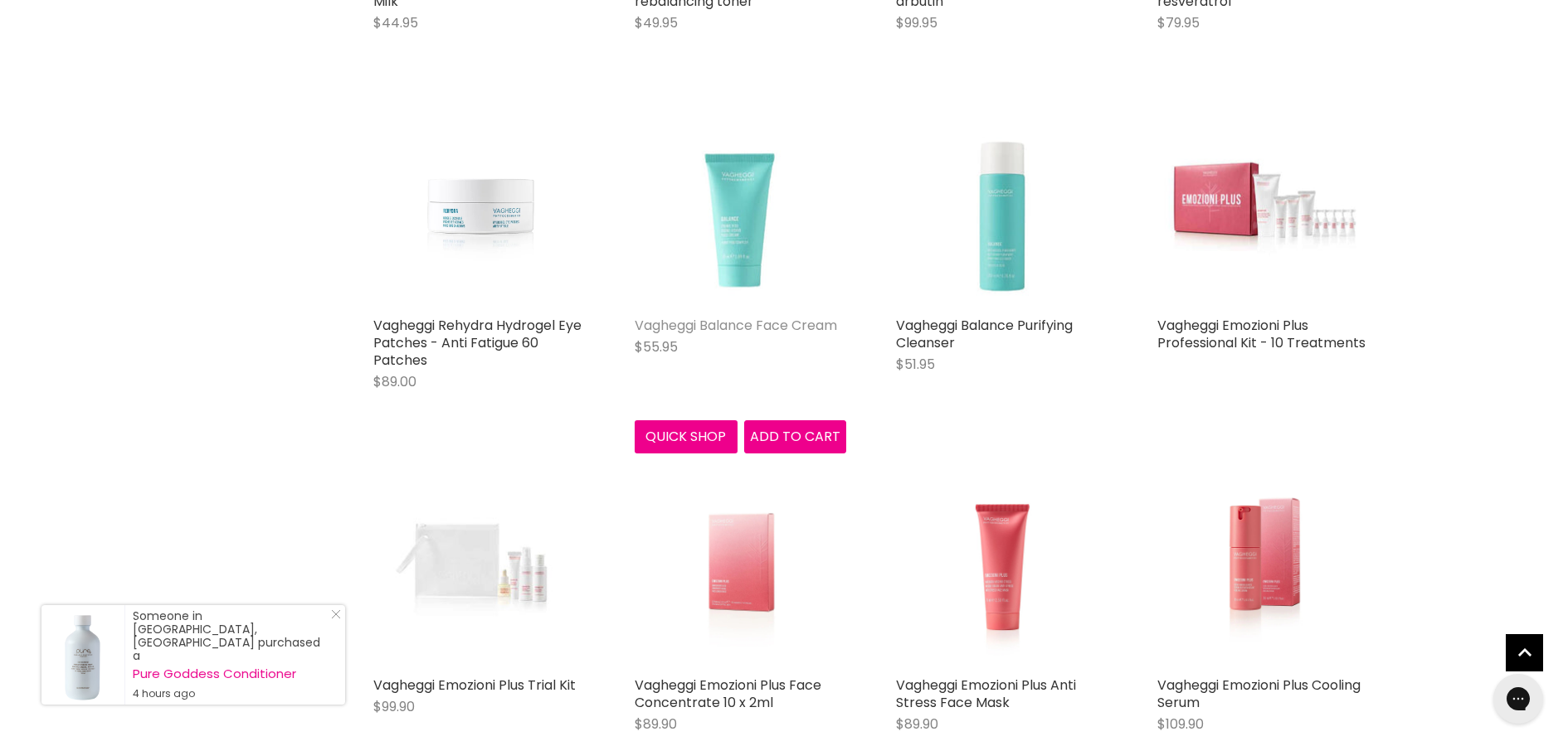
click at [730, 324] on link "Vagheggi Balance Face Cream" at bounding box center [736, 325] width 203 height 19
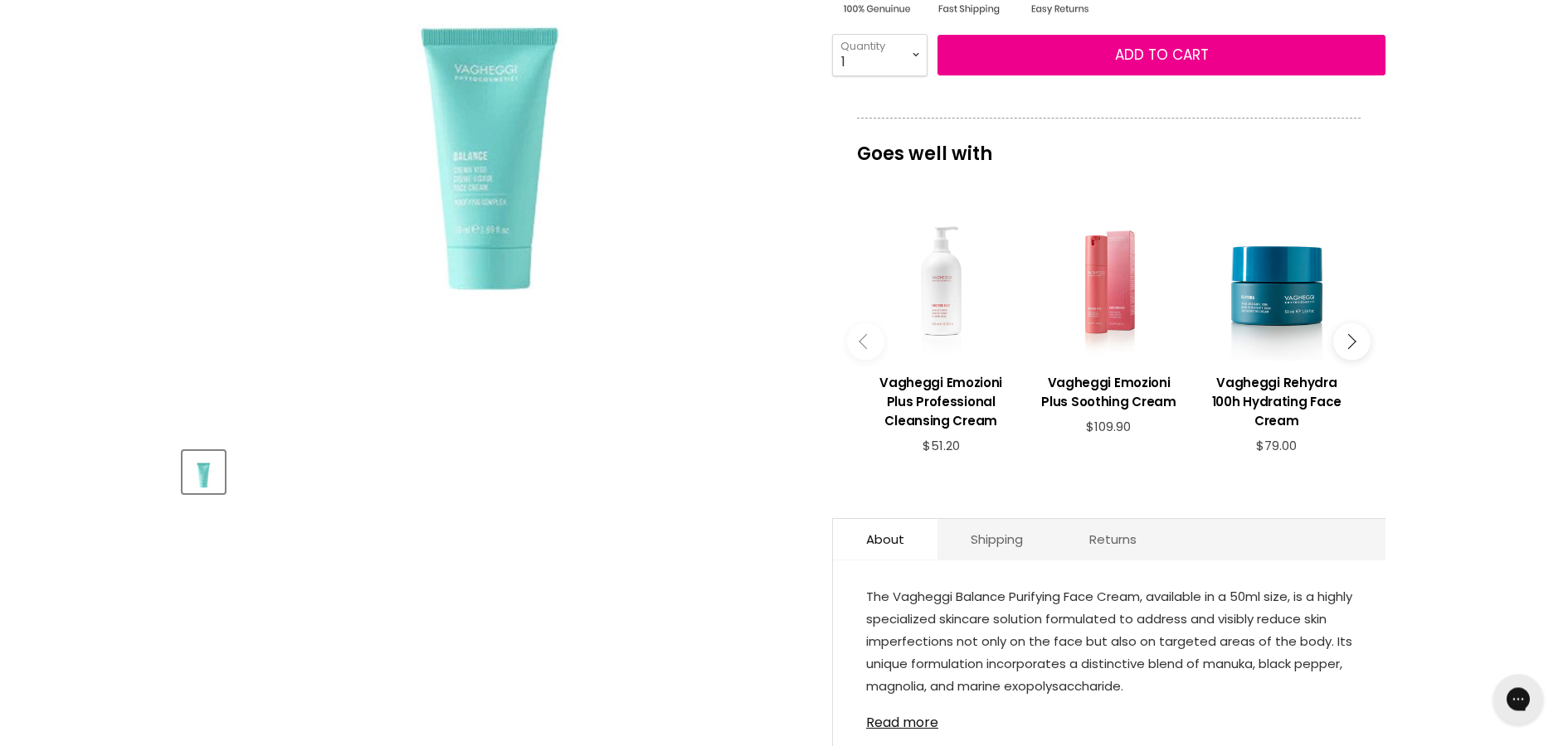
scroll to position [677, 0]
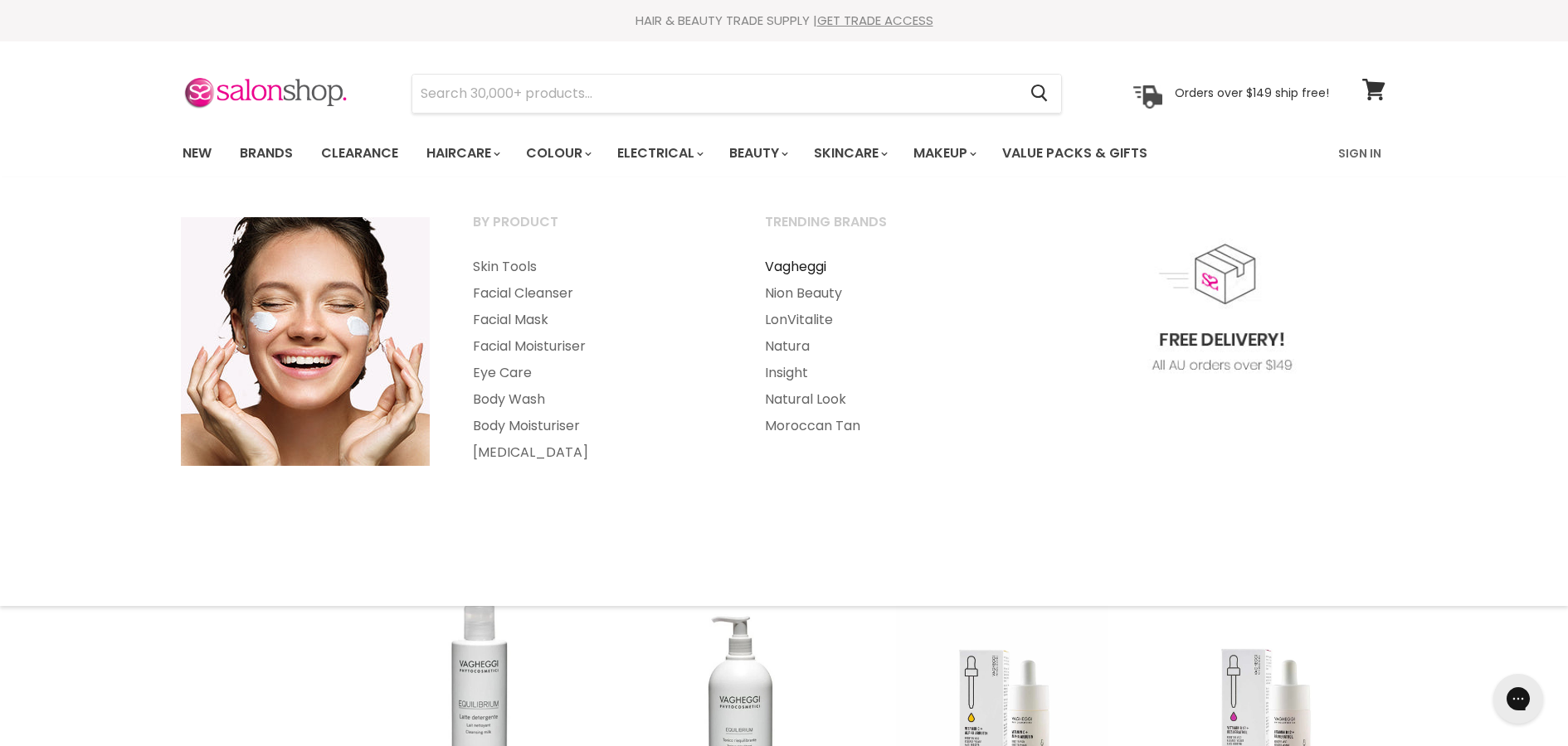
click at [815, 270] on link "Vagheggi" at bounding box center [889, 266] width 289 height 27
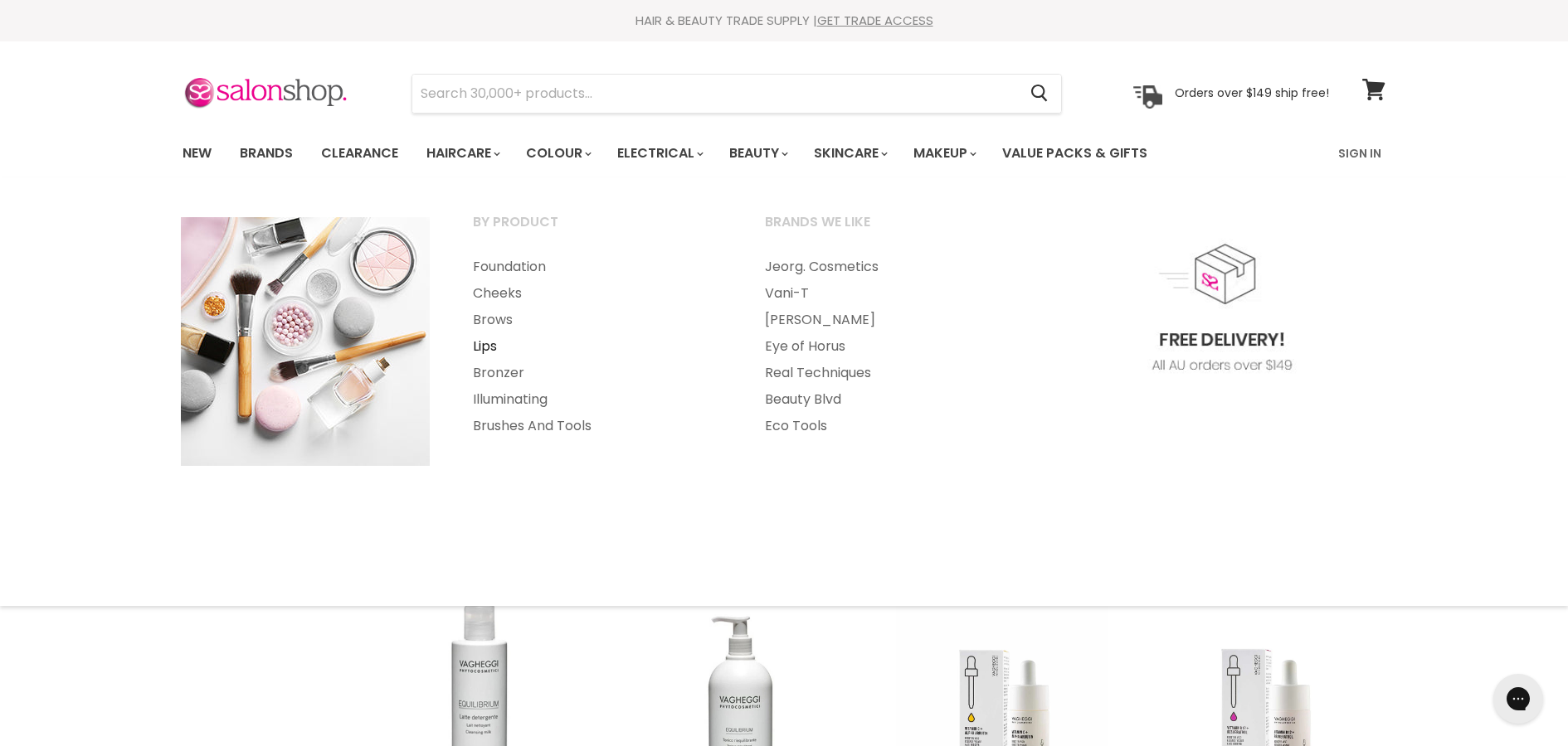
click at [489, 348] on link "Lips" at bounding box center [596, 347] width 289 height 27
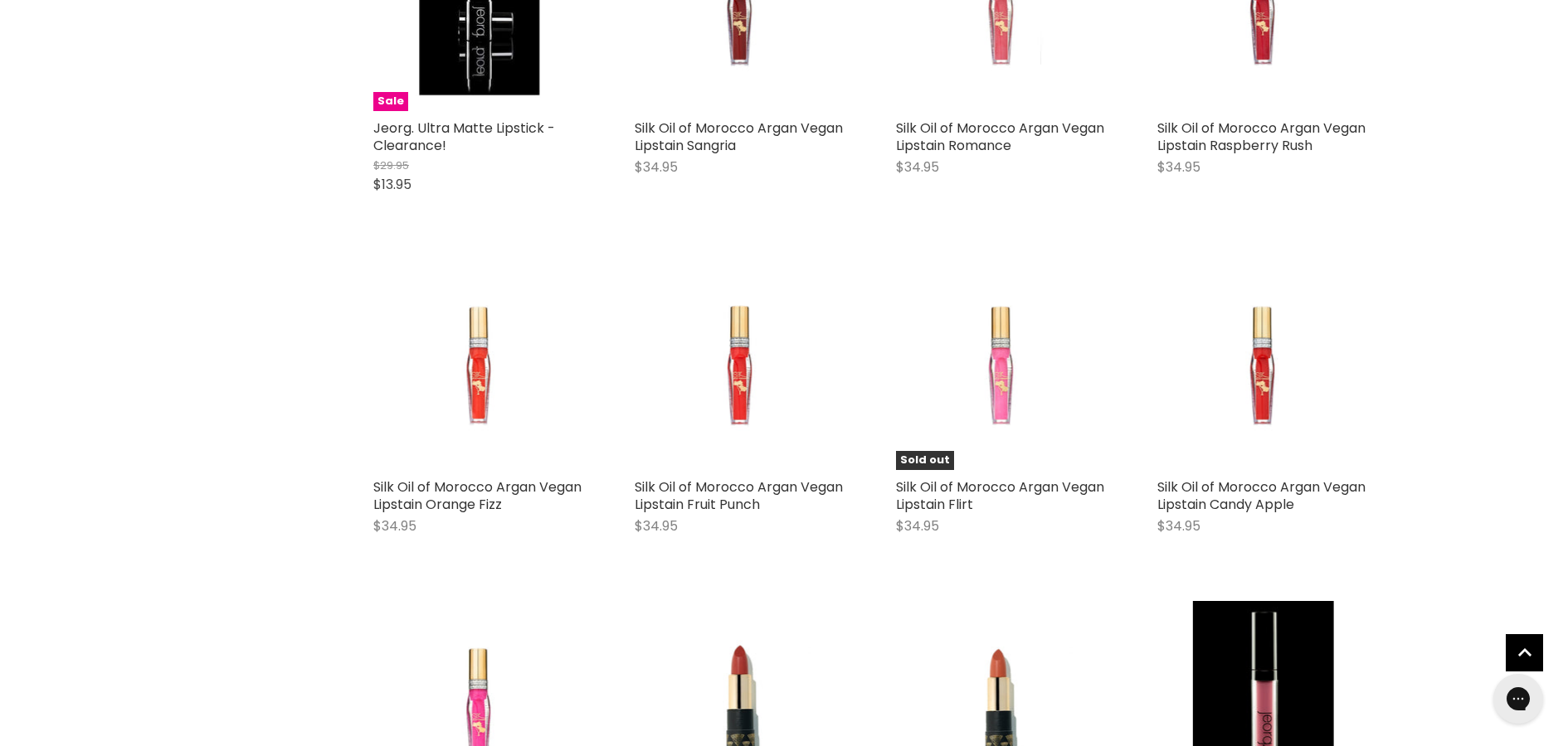
scroll to position [3722, 0]
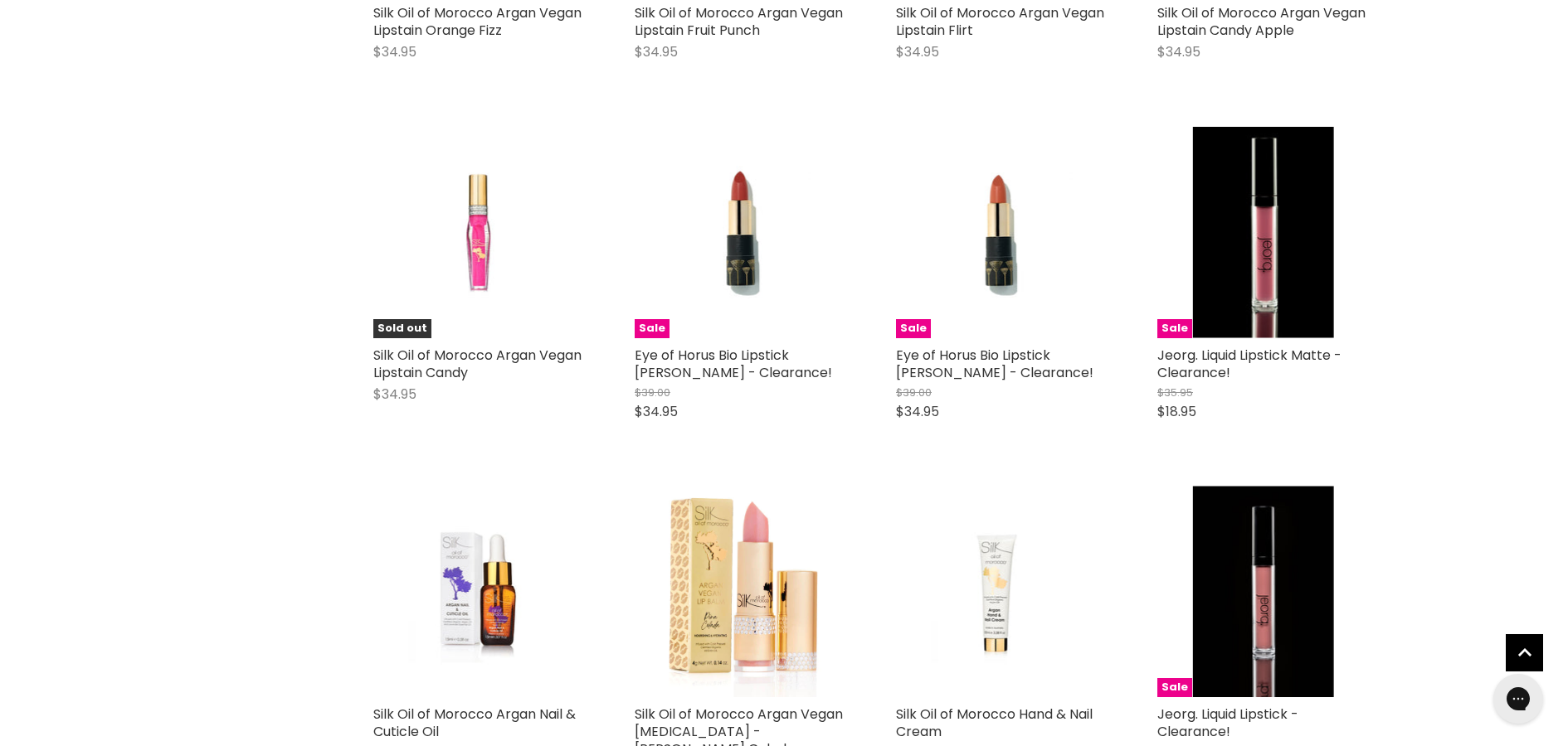
scroll to position [4060, 0]
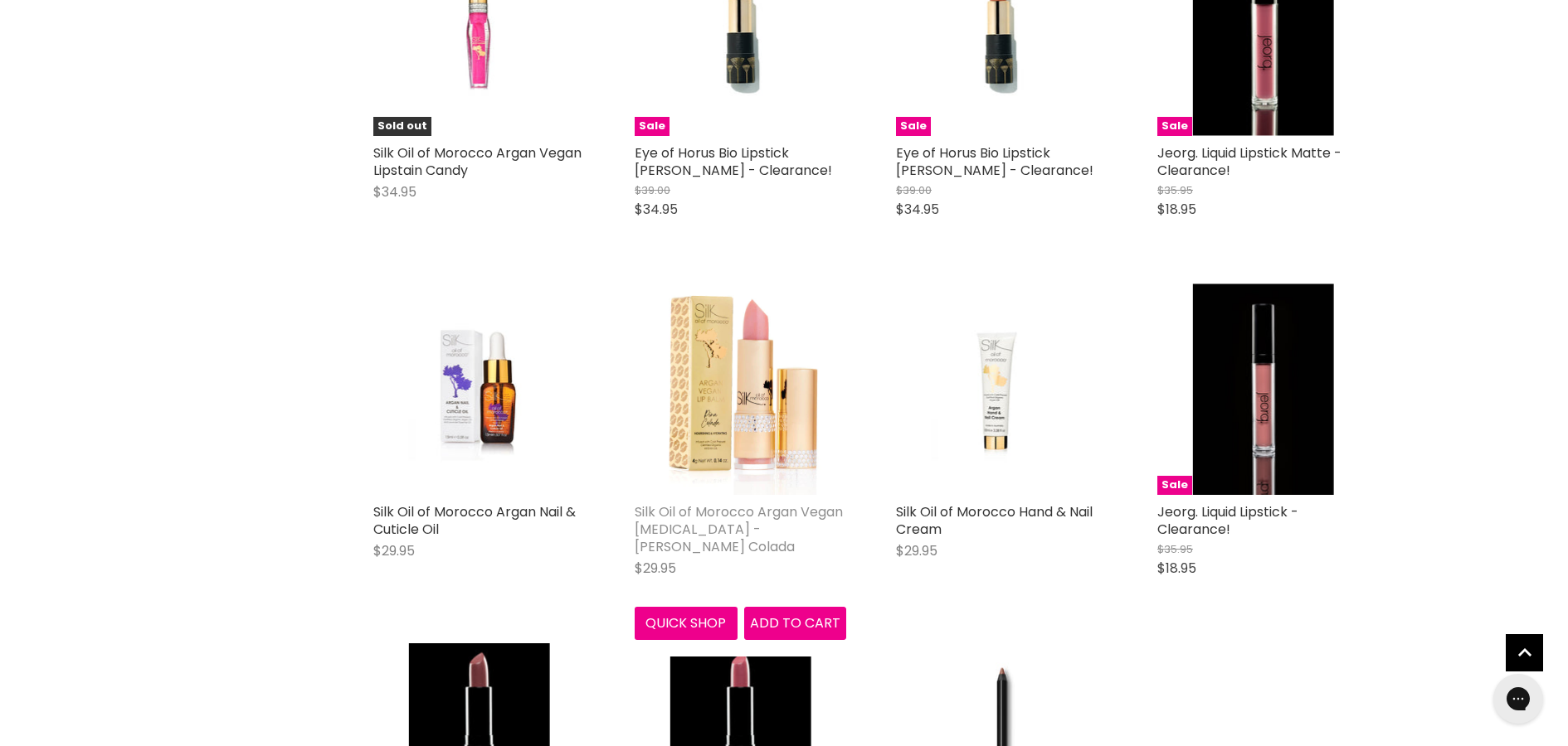
click at [751, 510] on link "Silk Oil of Morocco Argan Vegan [MEDICAL_DATA] - [PERSON_NAME] Colada" at bounding box center [739, 530] width 208 height 54
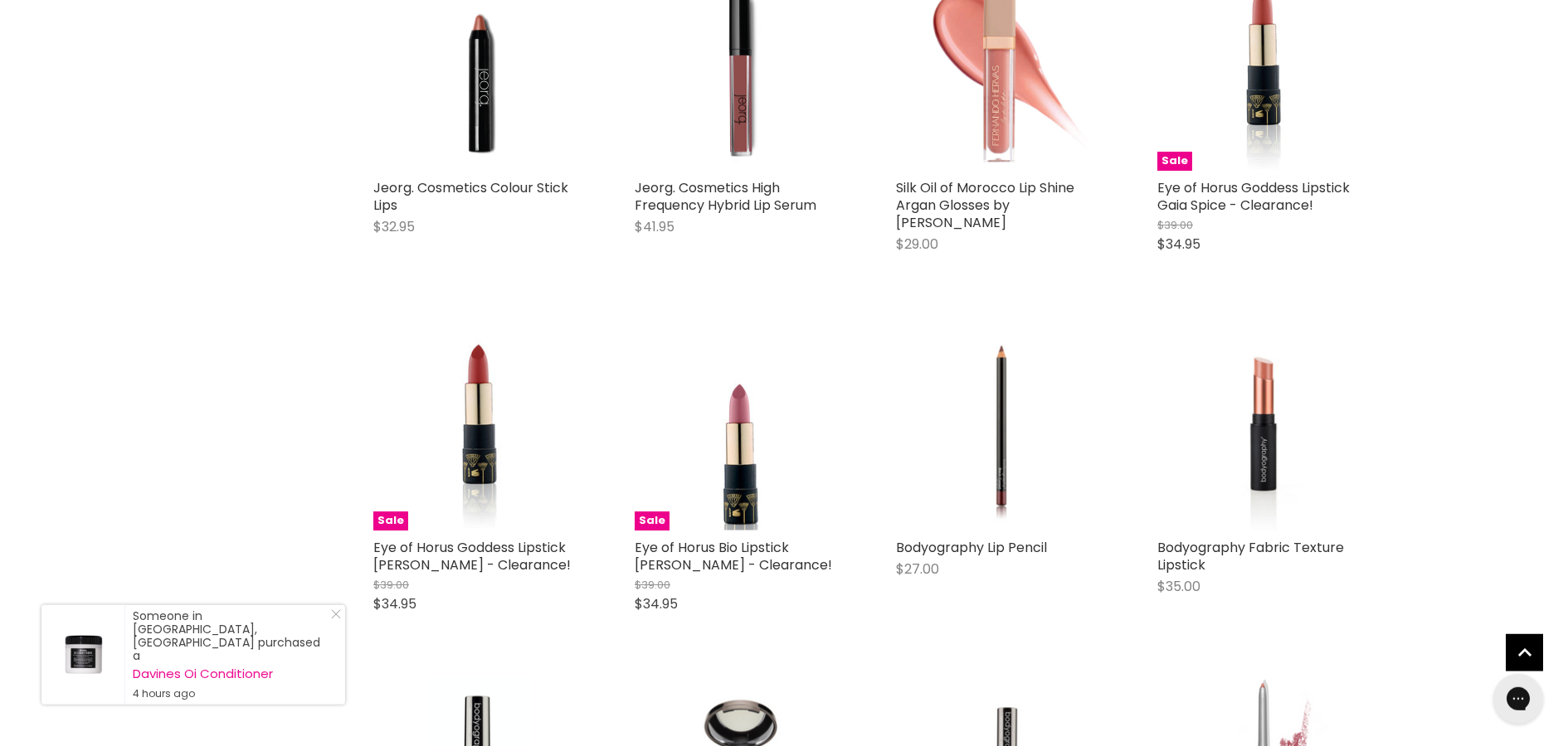
scroll to position [1452, 0]
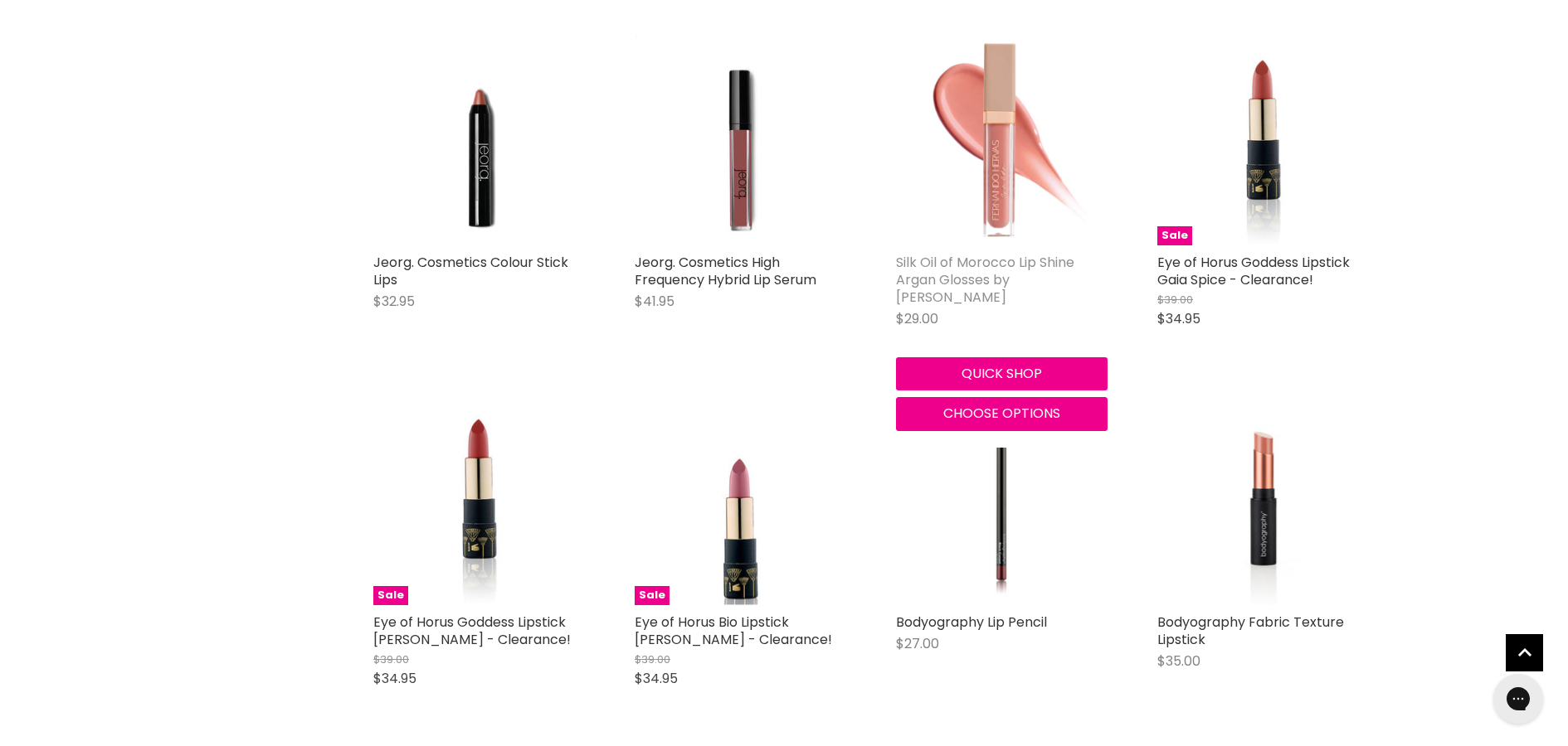
click at [967, 270] on link "Silk Oil of Morocco Lip Shine Argan Glosses by [PERSON_NAME]" at bounding box center [986, 279] width 179 height 54
